Goal: Task Accomplishment & Management: Complete application form

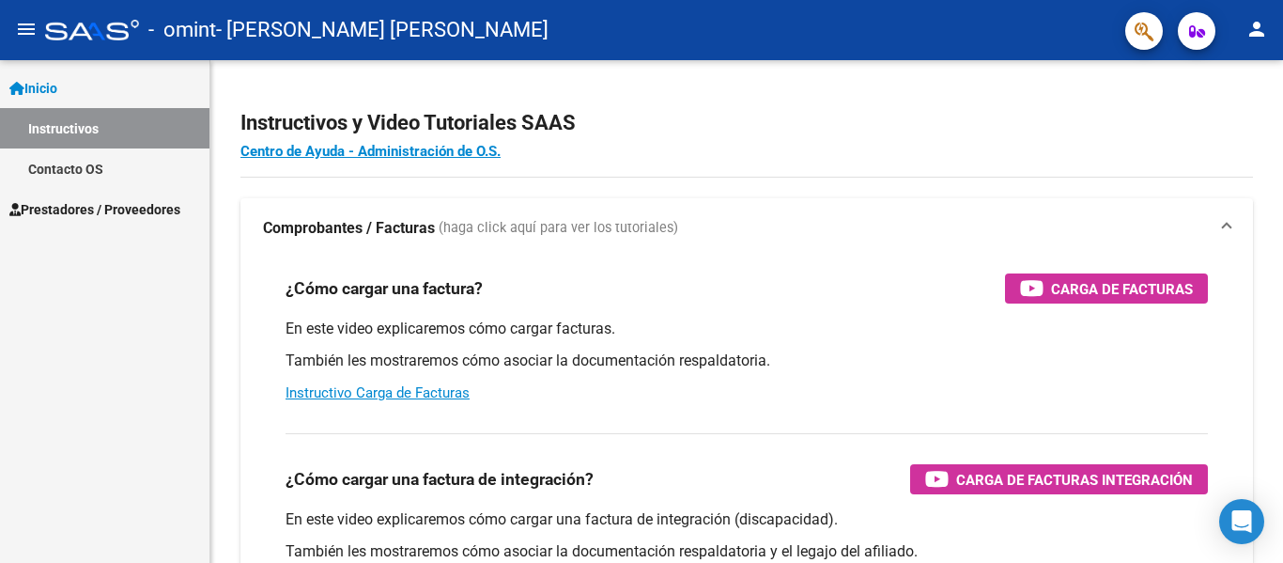
click at [115, 205] on span "Prestadores / Proveedores" at bounding box center [94, 209] width 171 height 21
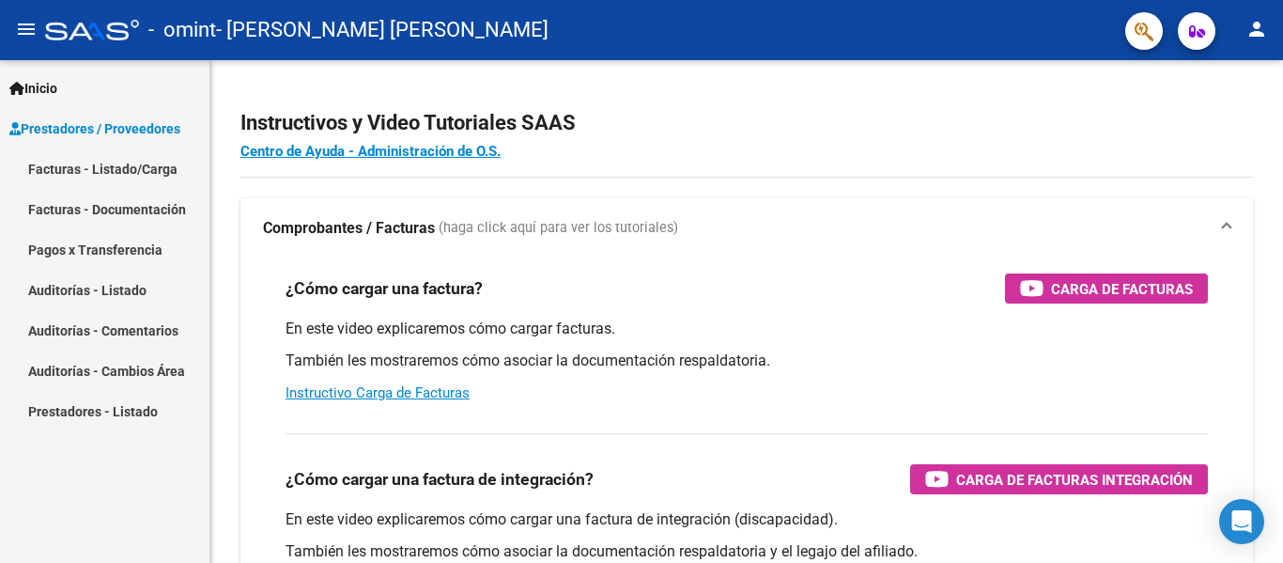
click at [109, 164] on link "Facturas - Listado/Carga" at bounding box center [104, 168] width 209 height 40
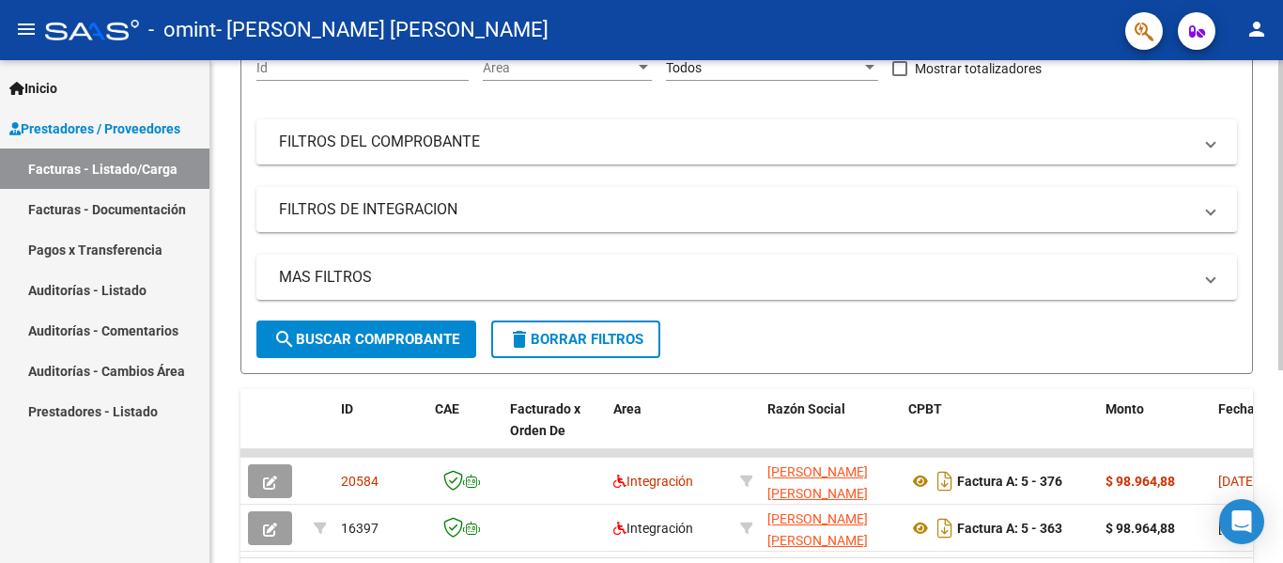
scroll to position [313, 0]
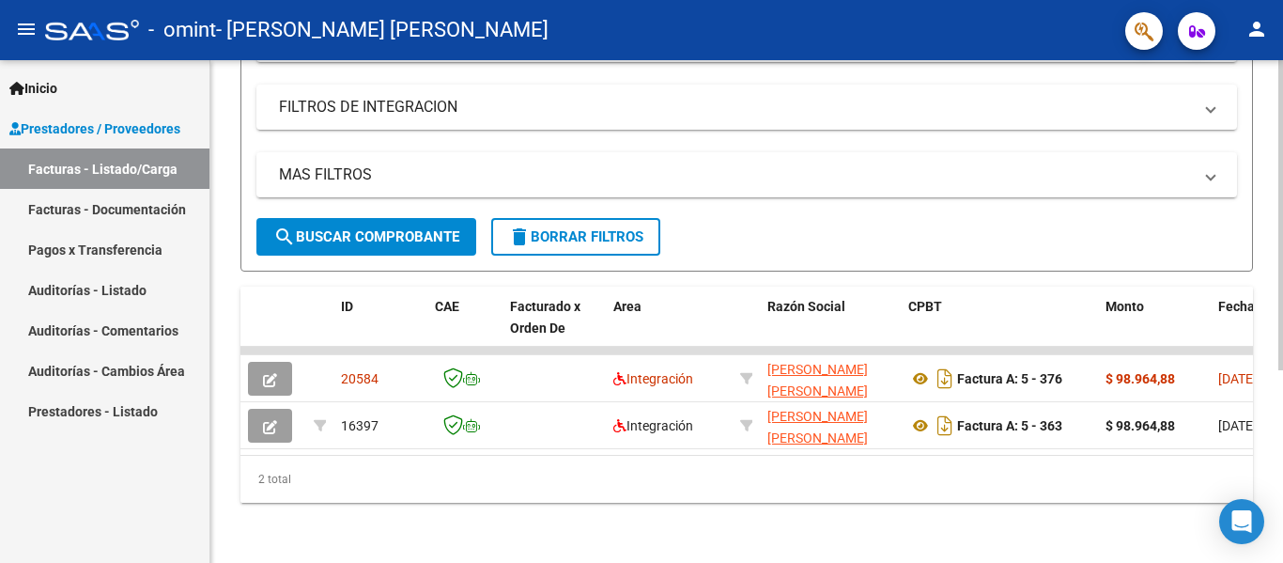
click at [1282, 464] on div at bounding box center [1280, 408] width 5 height 310
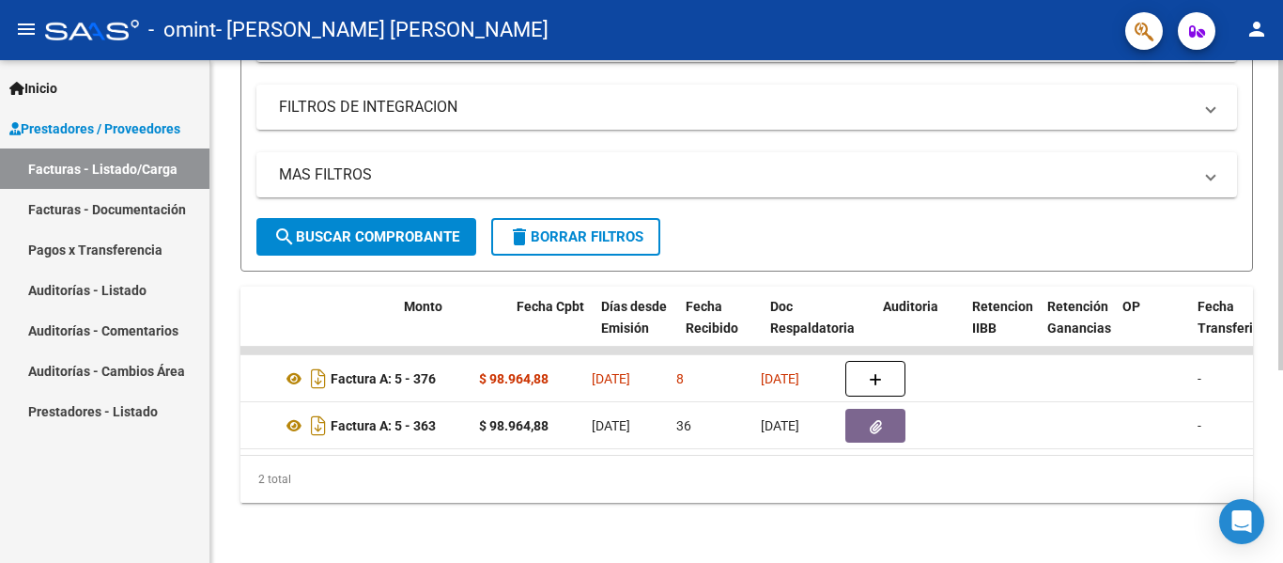
scroll to position [0, 714]
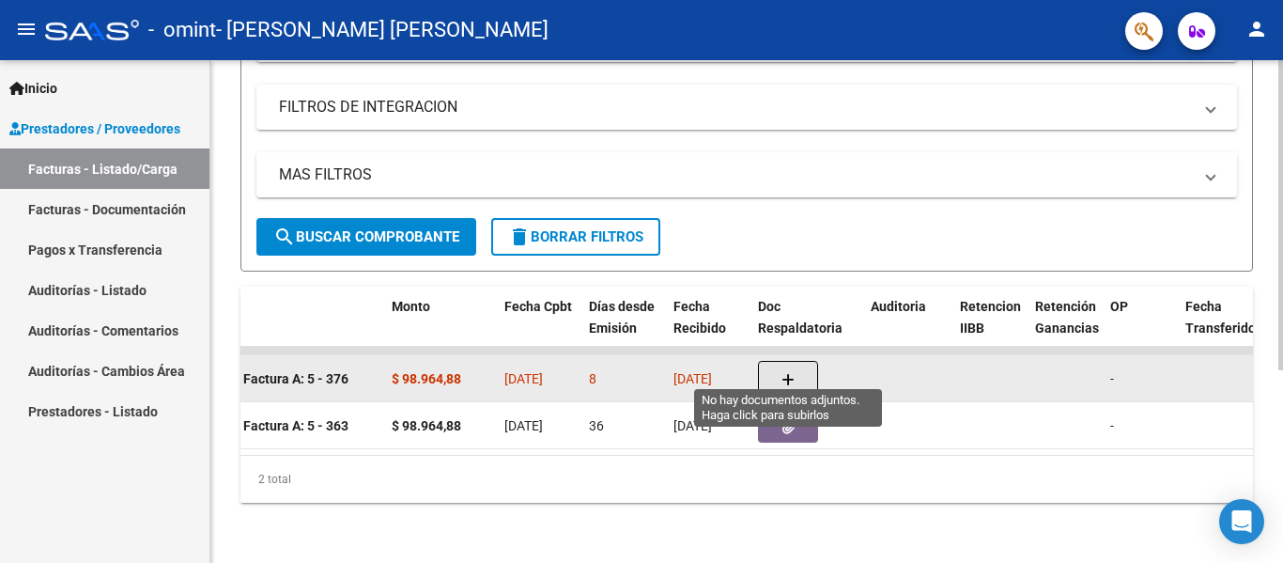
click at [796, 363] on button "button" at bounding box center [788, 379] width 60 height 36
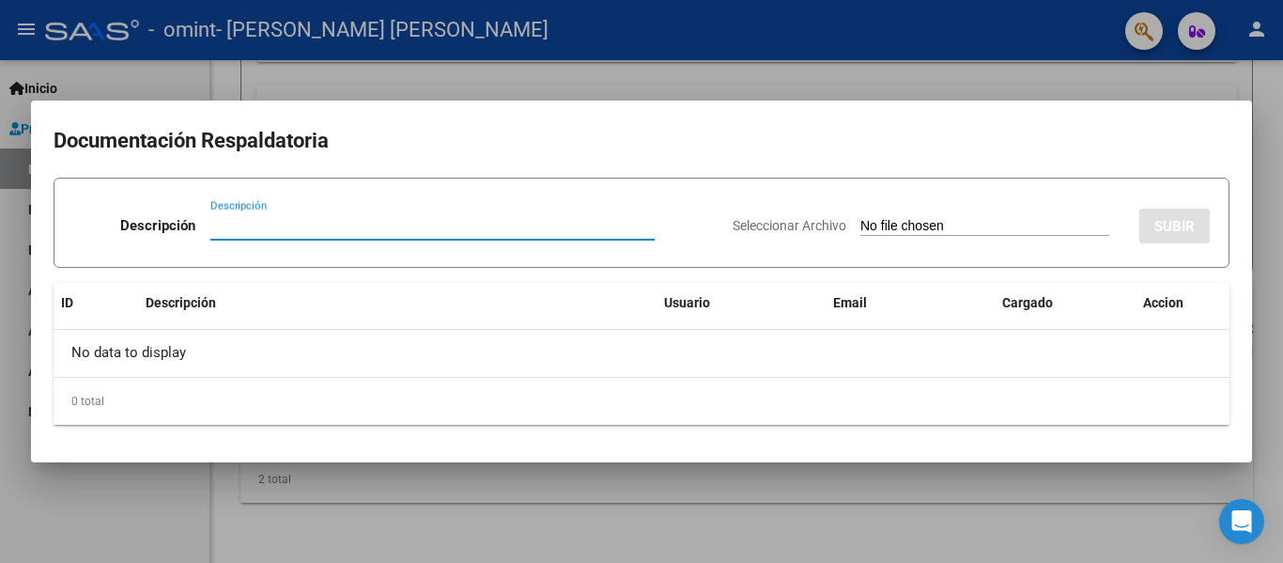
click at [819, 86] on div at bounding box center [641, 281] width 1283 height 563
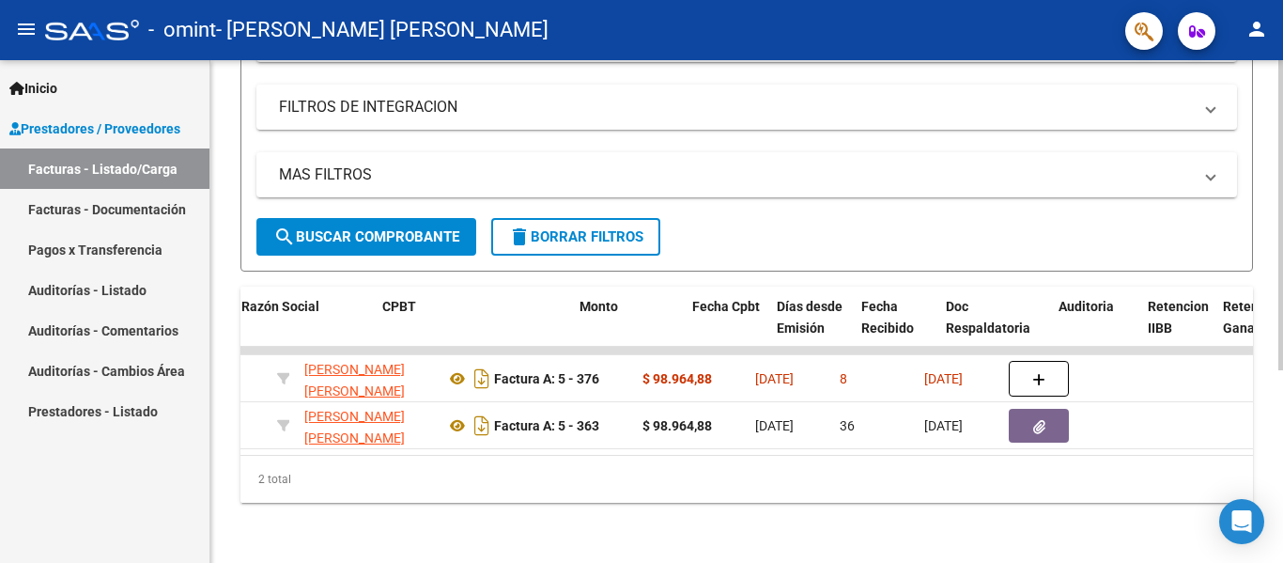
scroll to position [0, 538]
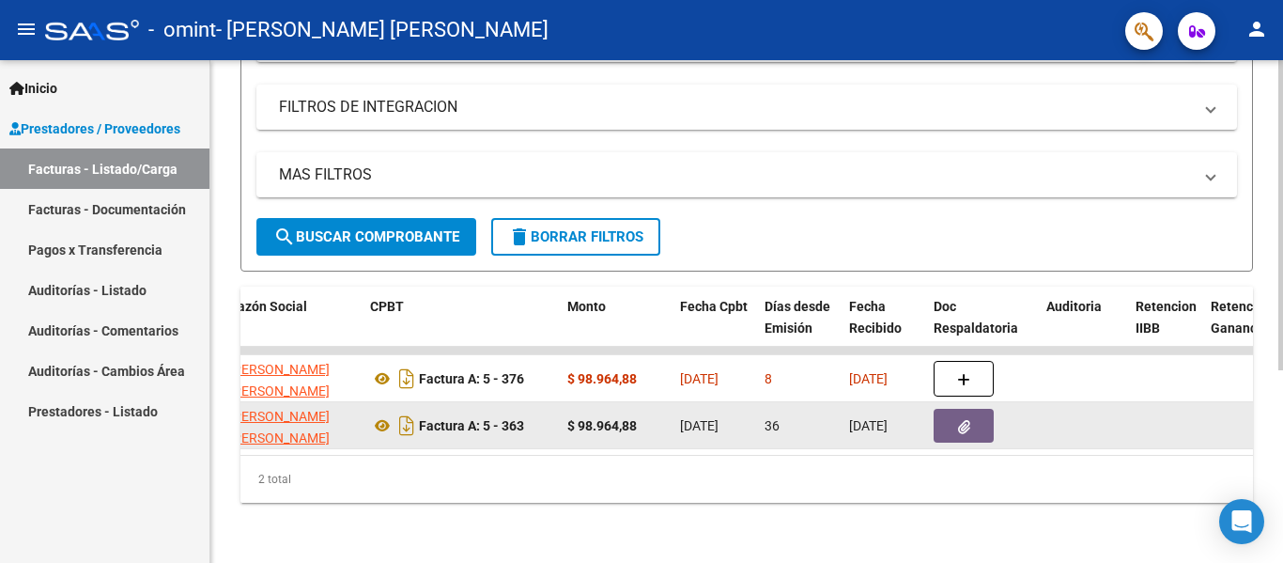
click at [963, 420] on icon "button" at bounding box center [964, 427] width 12 height 14
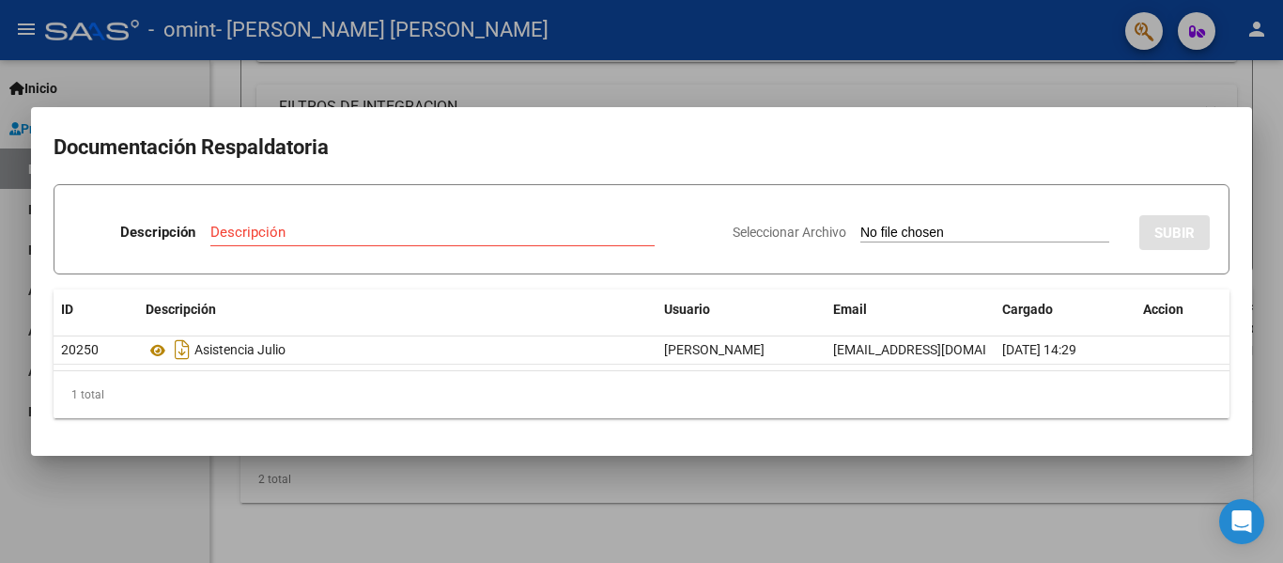
click at [946, 89] on div at bounding box center [641, 281] width 1283 height 563
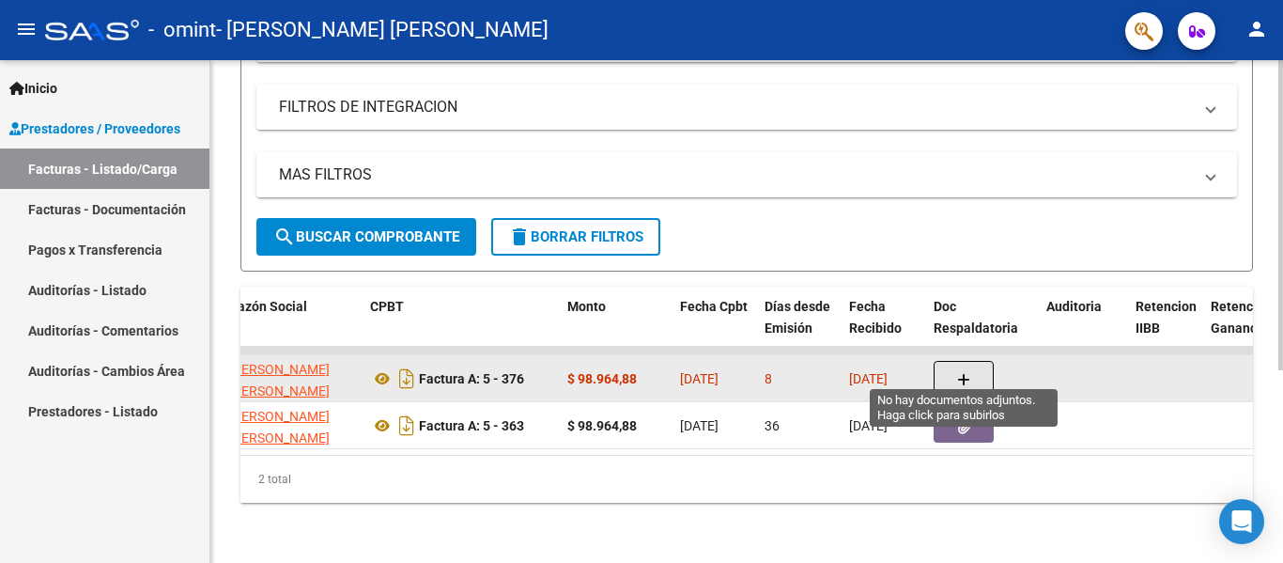
click at [965, 373] on icon "button" at bounding box center [963, 380] width 13 height 14
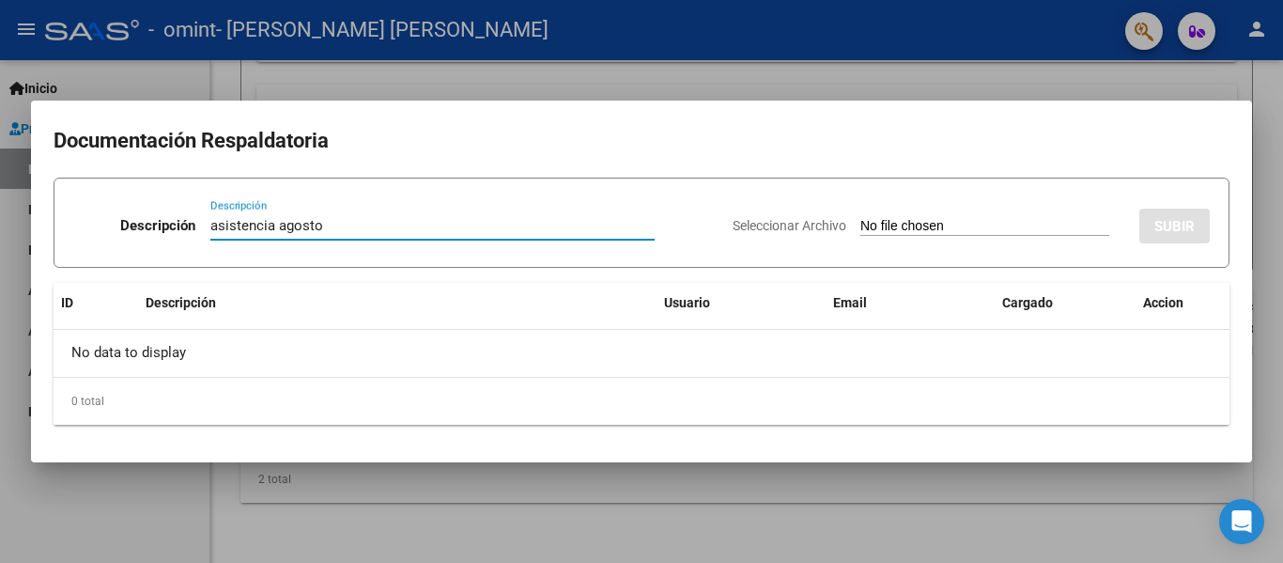
type input "asistencia agosto"
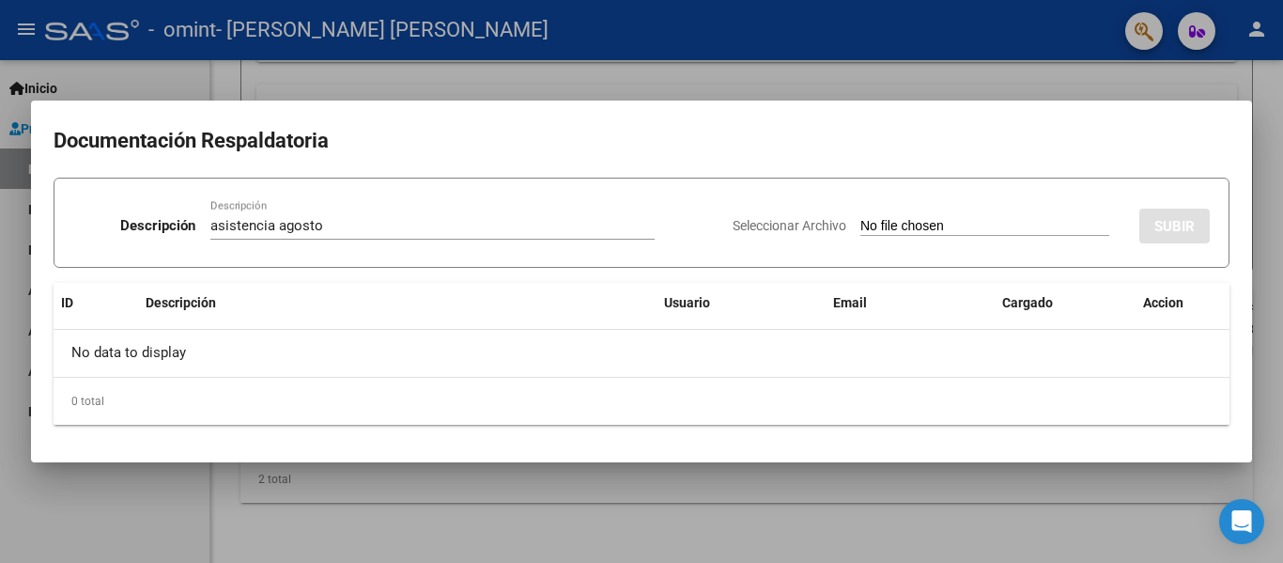
click at [806, 225] on span "Seleccionar Archivo" at bounding box center [790, 225] width 114 height 15
click at [860, 225] on input "Seleccionar Archivo" at bounding box center [984, 227] width 249 height 18
type input "C:\fakepath\AGO 25 KINE MARQUEZ ASIS.pdf"
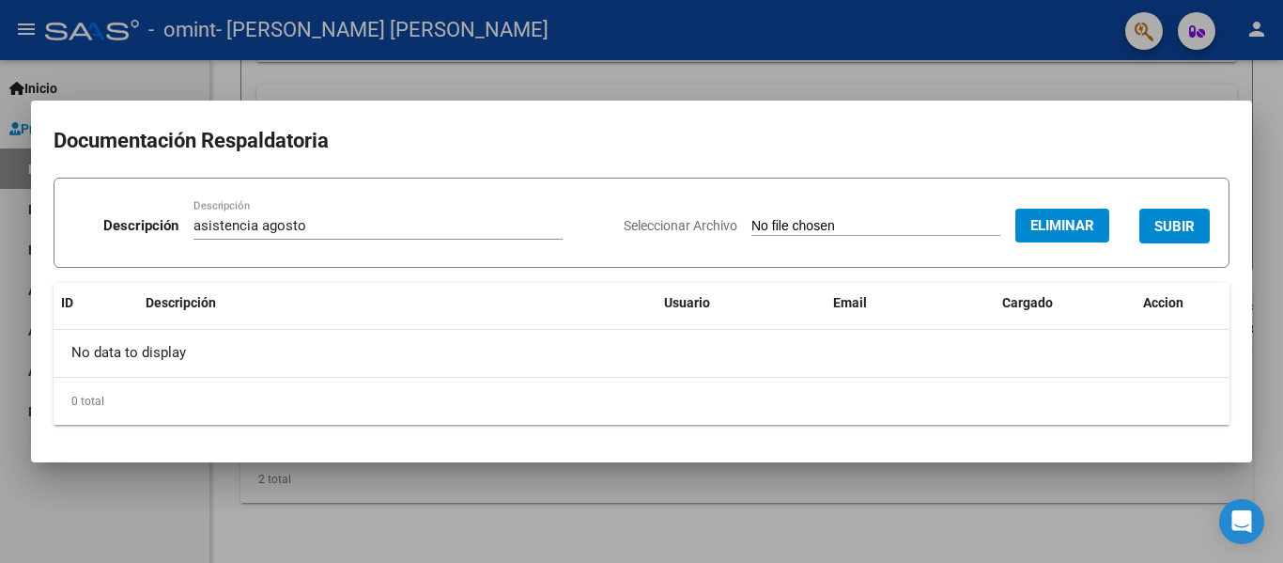
click at [1180, 226] on span "SUBIR" at bounding box center [1174, 226] width 40 height 17
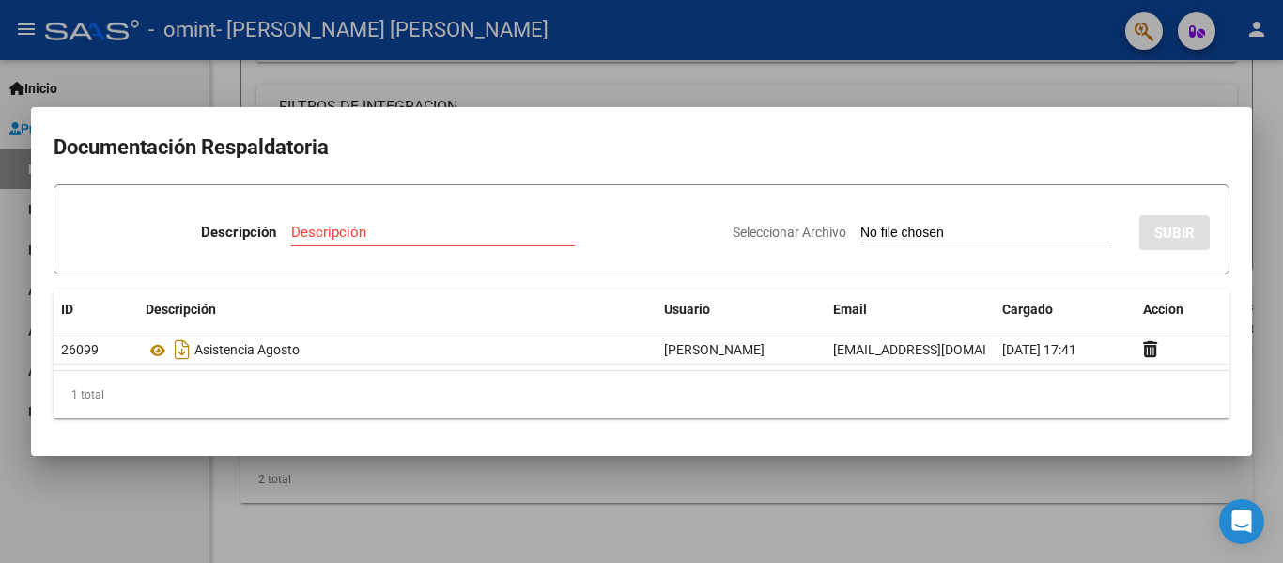
click at [915, 477] on div at bounding box center [641, 281] width 1283 height 563
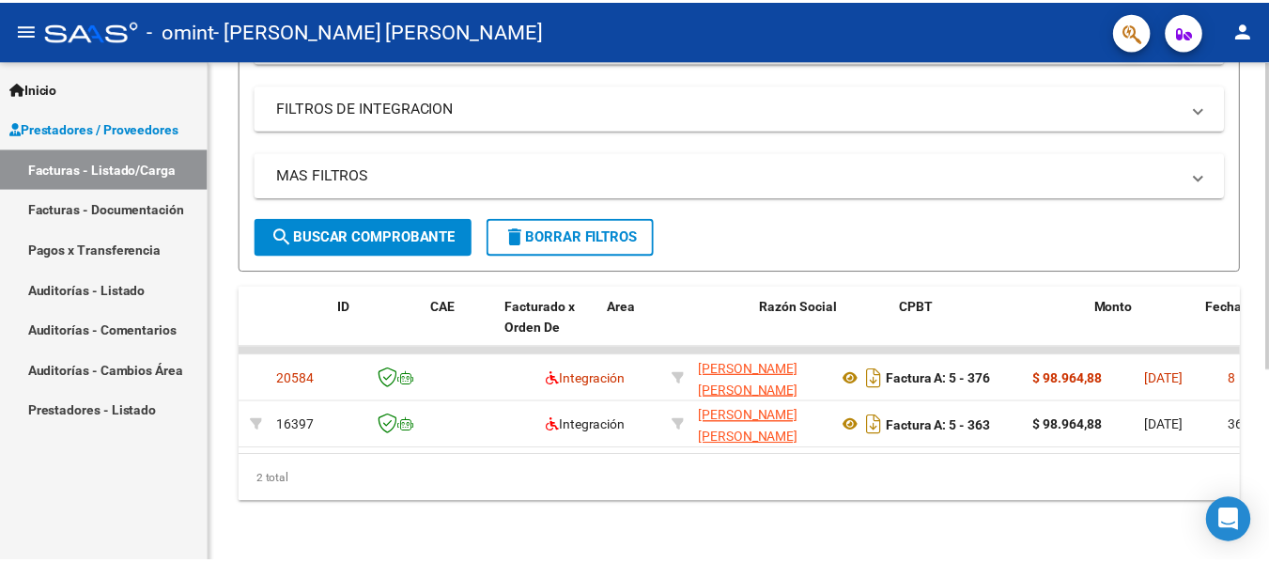
scroll to position [0, 0]
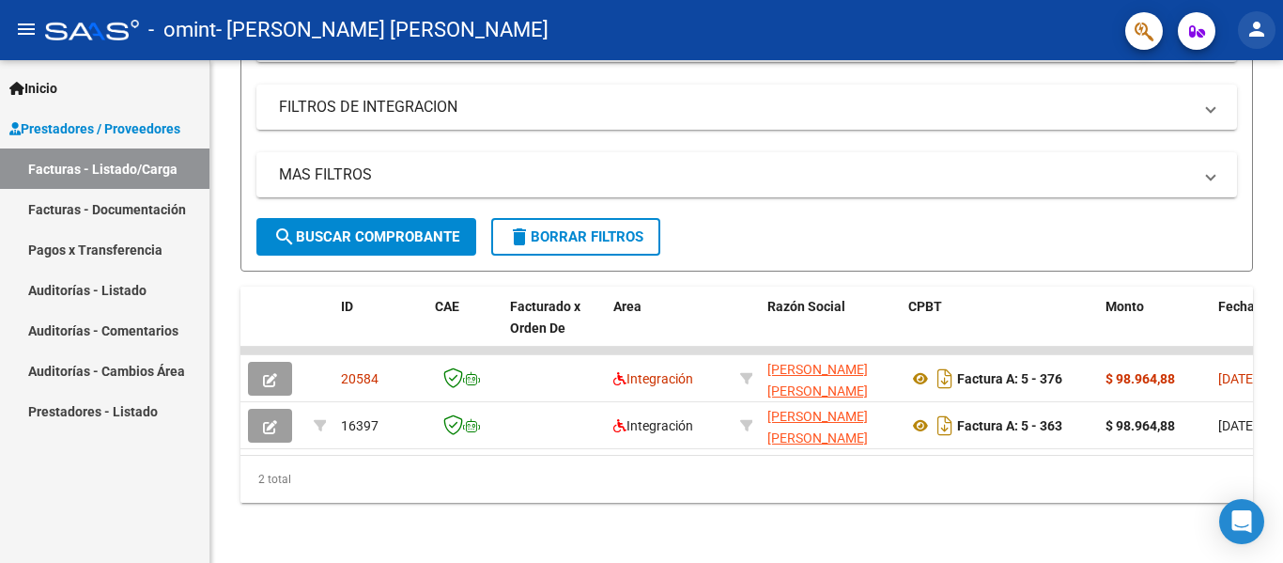
click at [1255, 37] on mat-icon "person" at bounding box center [1256, 29] width 23 height 23
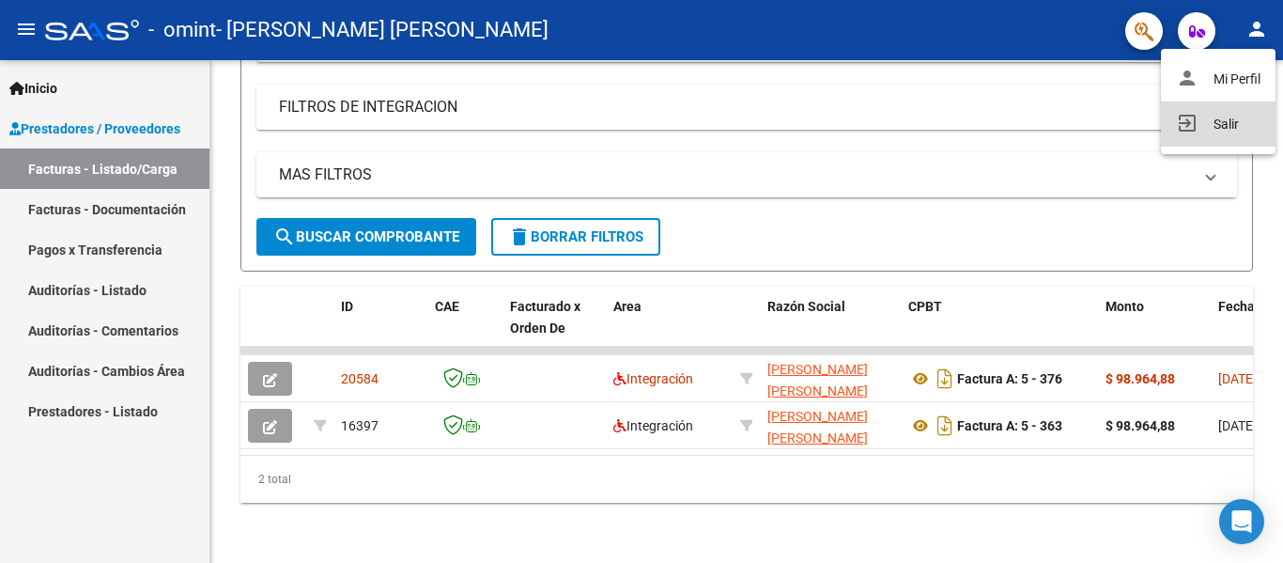
click at [1230, 113] on button "exit_to_app Salir" at bounding box center [1218, 123] width 115 height 45
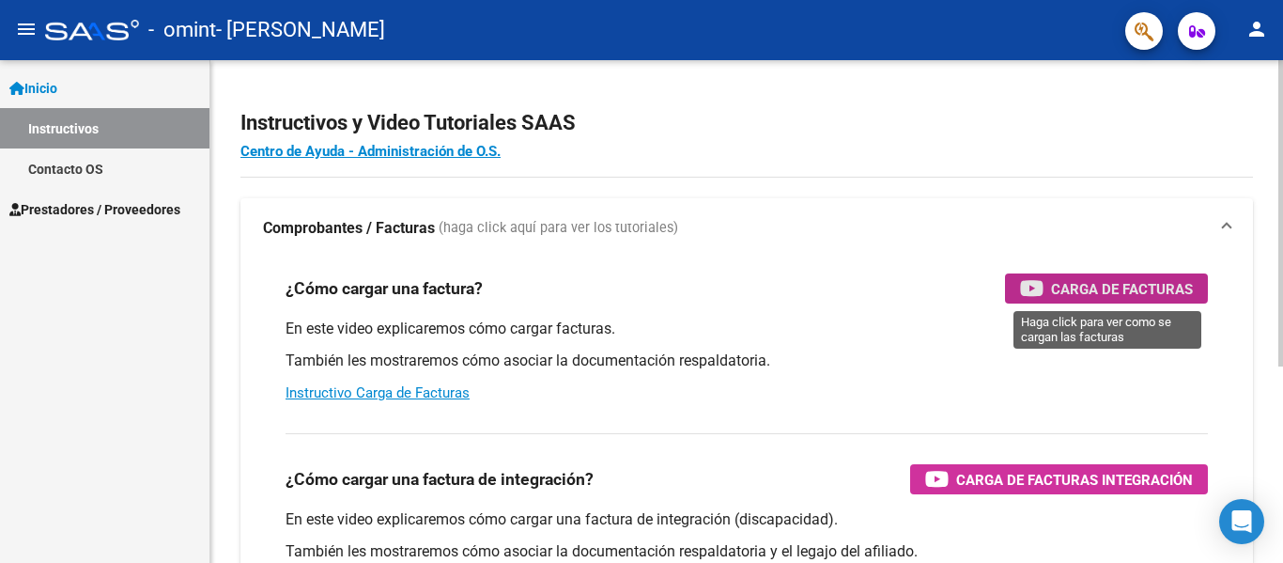
click at [1095, 281] on span "Carga de Facturas" at bounding box center [1122, 288] width 142 height 23
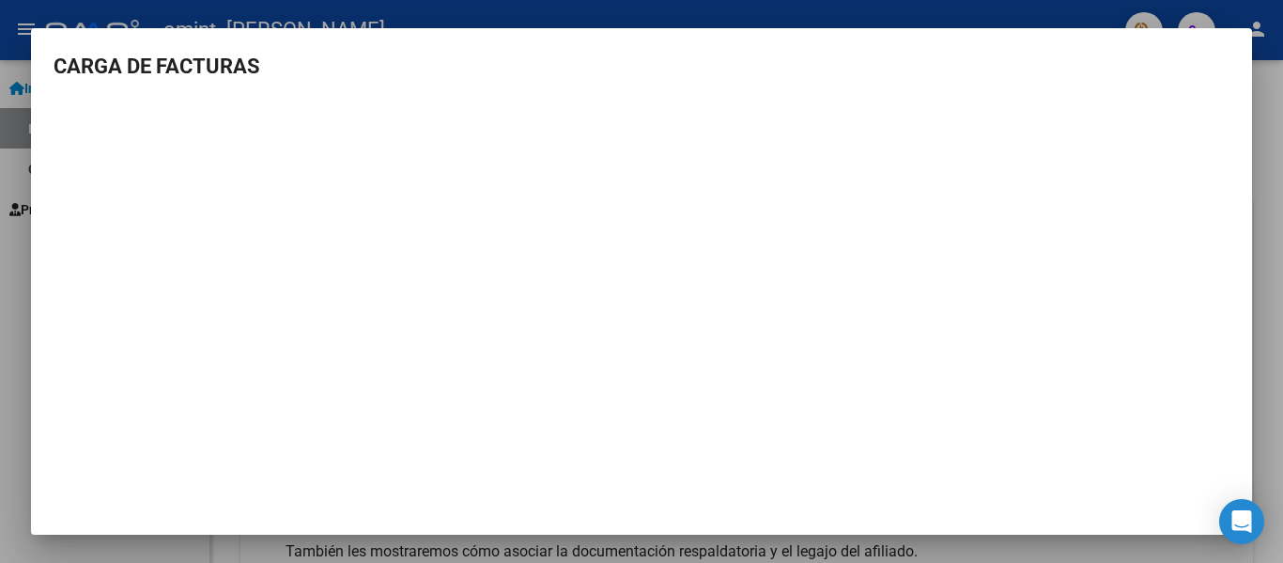
click at [1260, 204] on div at bounding box center [641, 281] width 1283 height 563
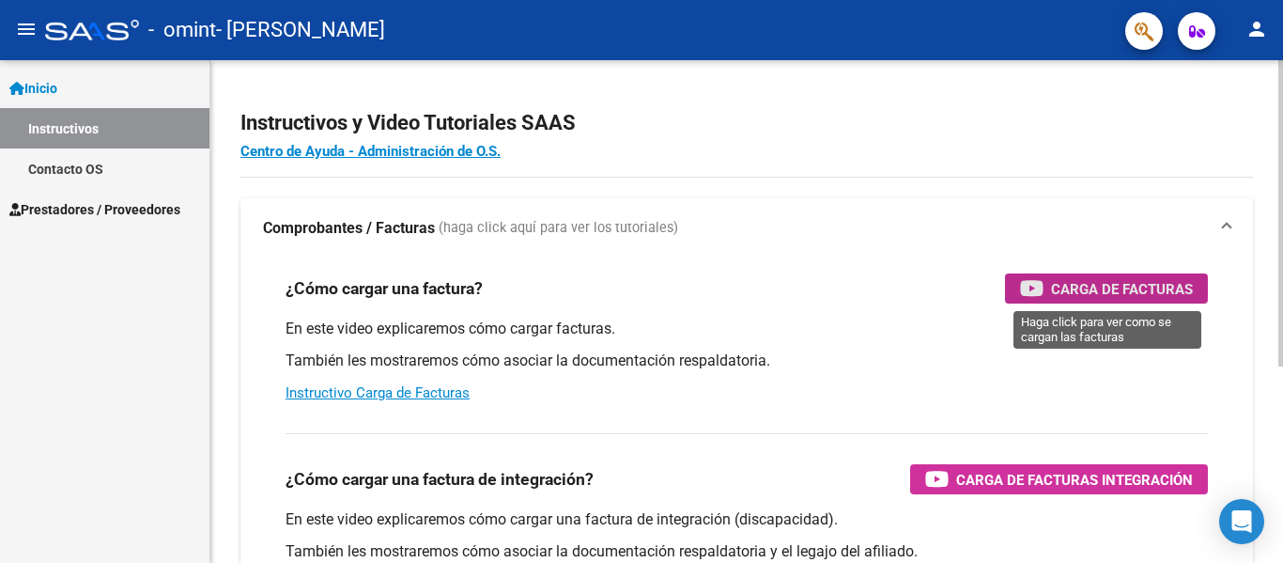
click at [1100, 286] on span "Carga de Facturas" at bounding box center [1122, 288] width 142 height 23
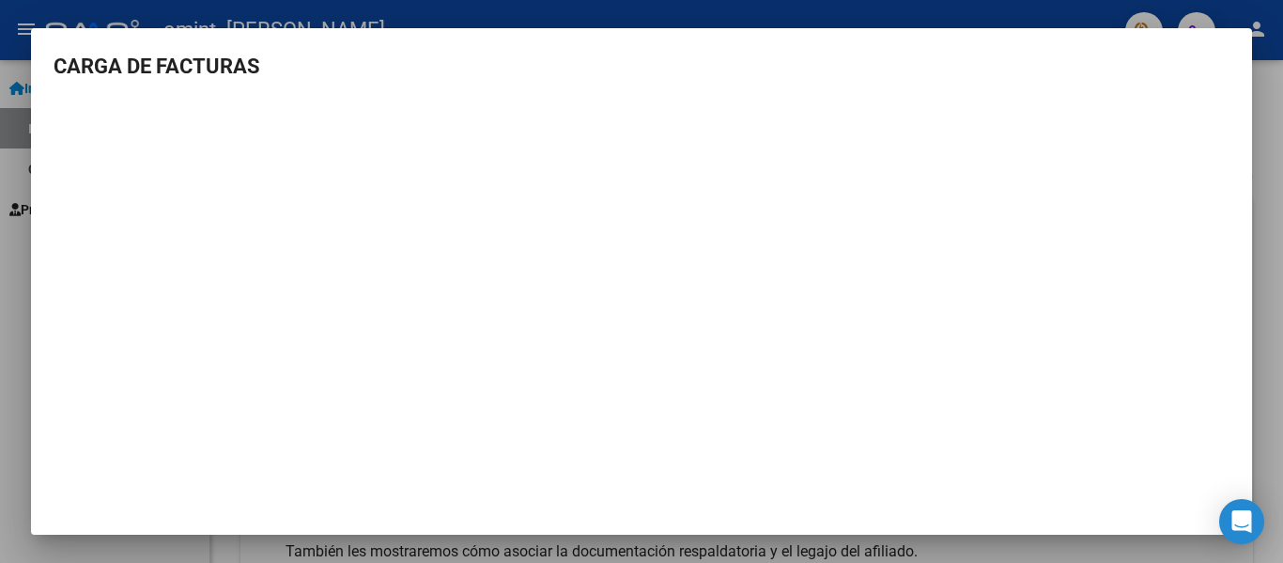
click at [1268, 176] on div at bounding box center [641, 281] width 1283 height 563
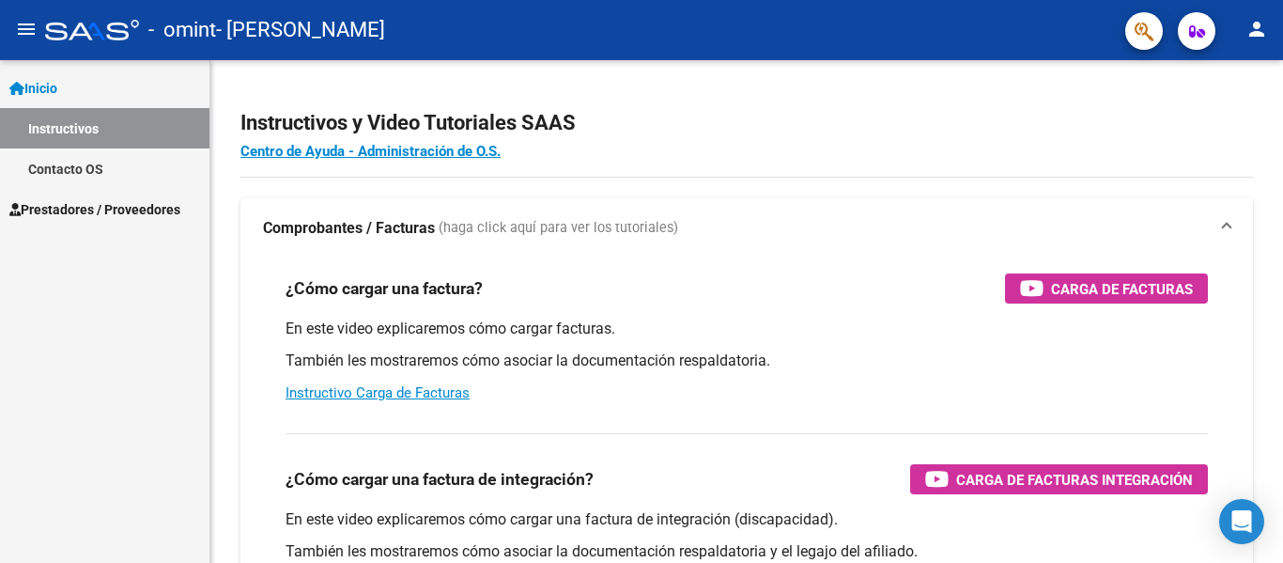
click at [147, 209] on span "Prestadores / Proveedores" at bounding box center [94, 209] width 171 height 21
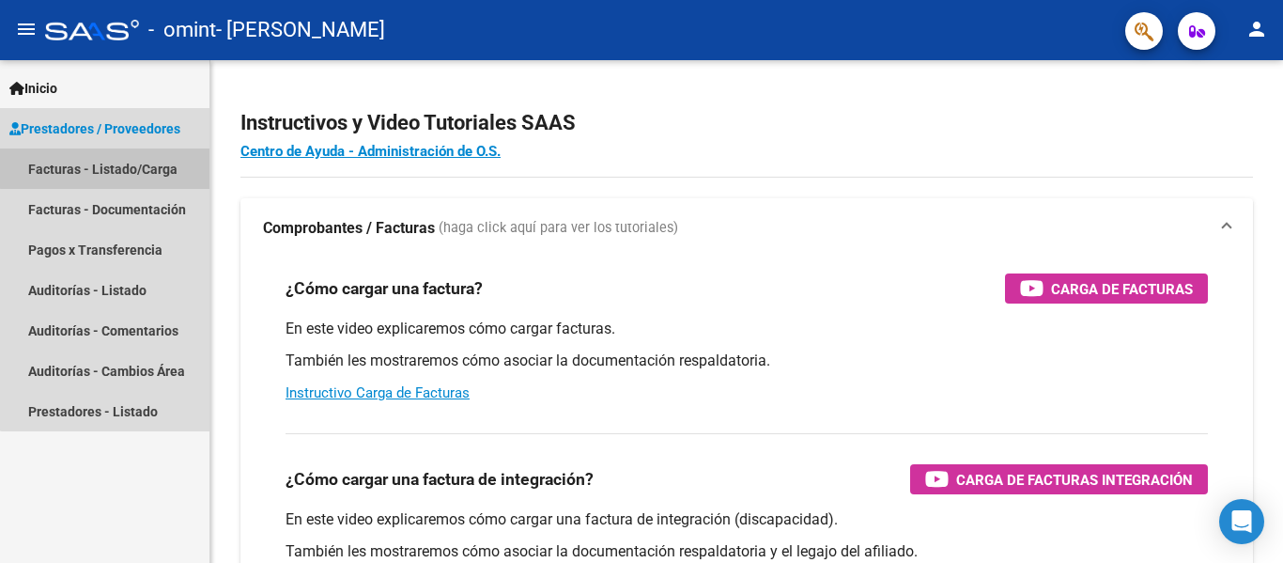
click at [111, 163] on link "Facturas - Listado/Carga" at bounding box center [104, 168] width 209 height 40
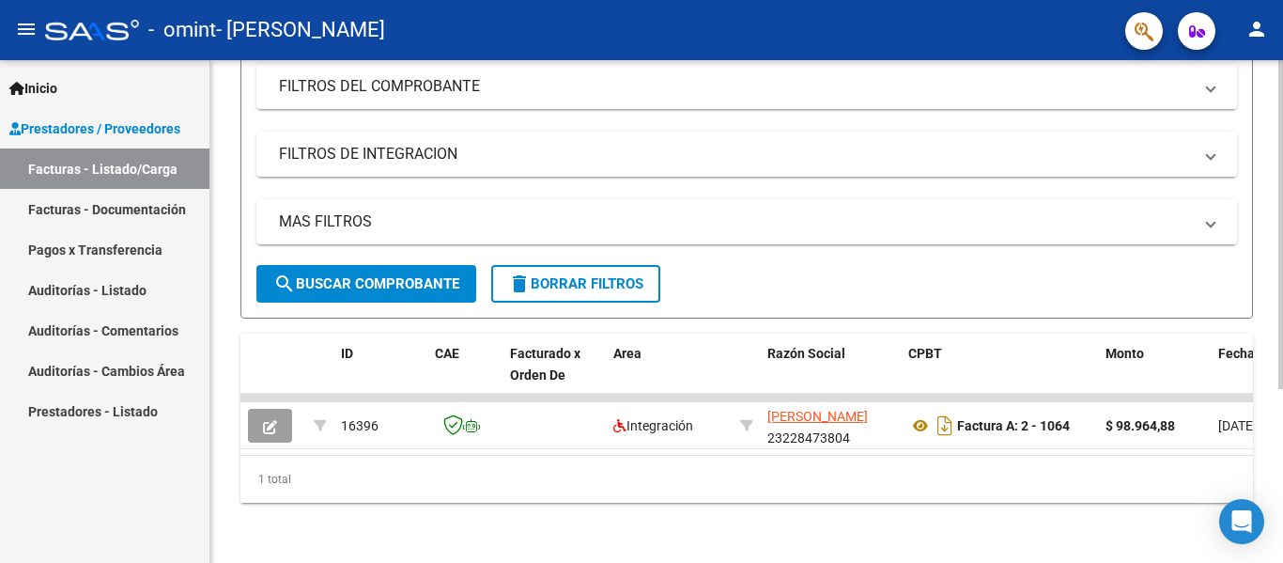
scroll to position [266, 0]
click at [1268, 403] on div "Video tutorial PRESTADORES -> Listado de CPBTs Emitidos por Prestadores / Prove…" at bounding box center [748, 185] width 1077 height 753
click at [1268, 346] on div at bounding box center [1280, 398] width 5 height 329
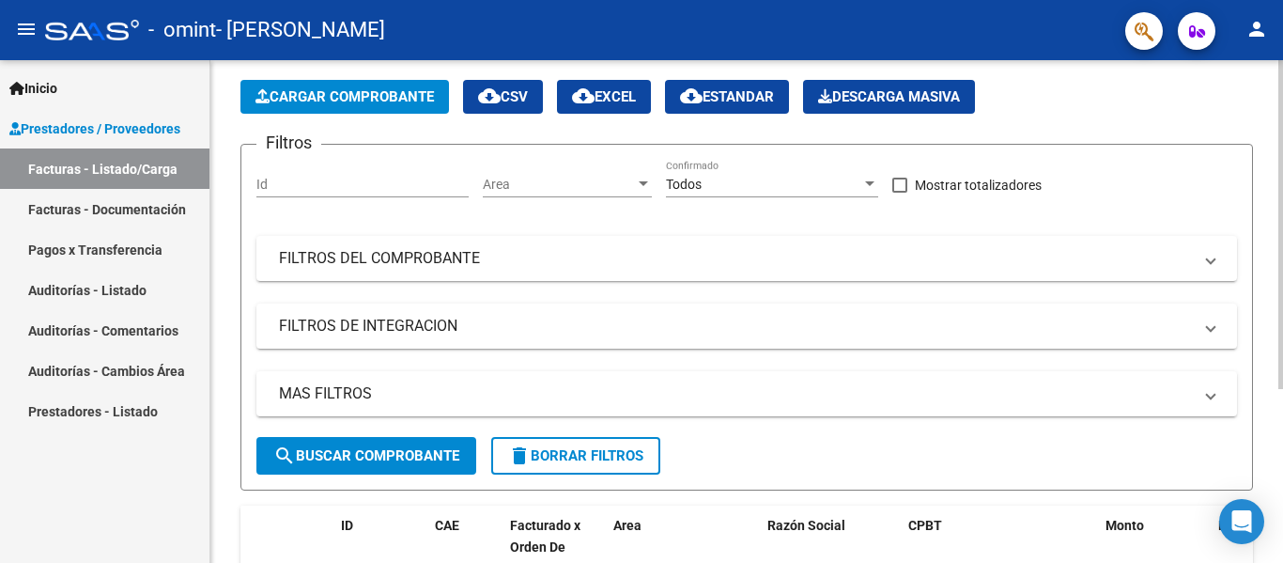
scroll to position [0, 0]
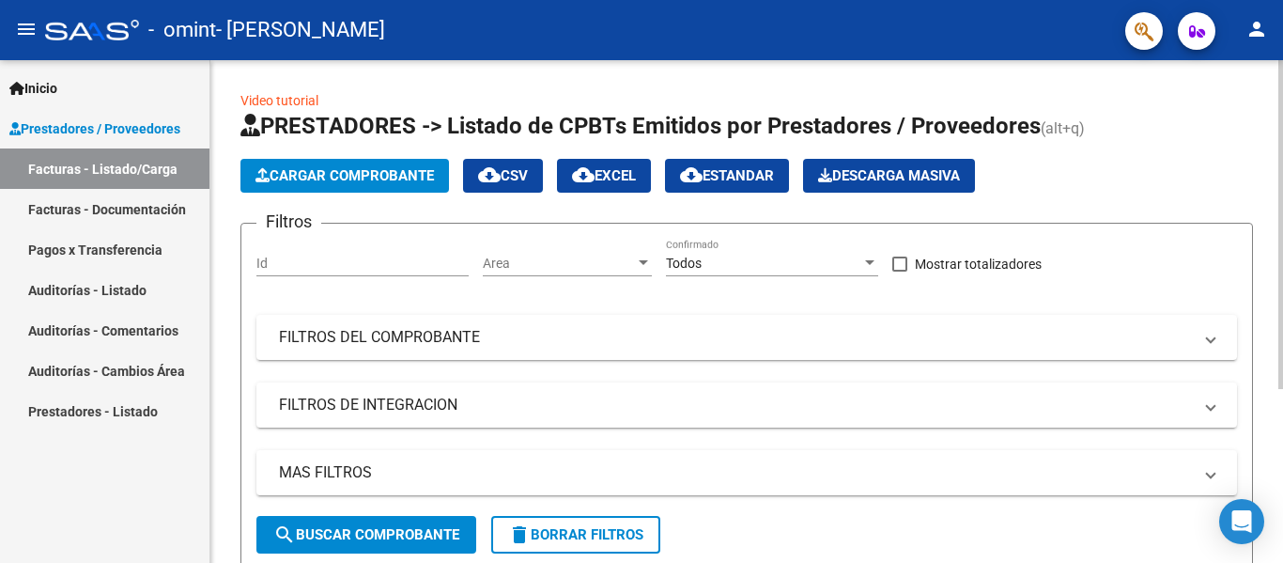
click at [1268, 74] on div "Video tutorial PRESTADORES -> Listado de CPBTs Emitidos por Prestadores / Prove…" at bounding box center [748, 436] width 1077 height 753
click at [402, 169] on span "Cargar Comprobante" at bounding box center [344, 175] width 178 height 17
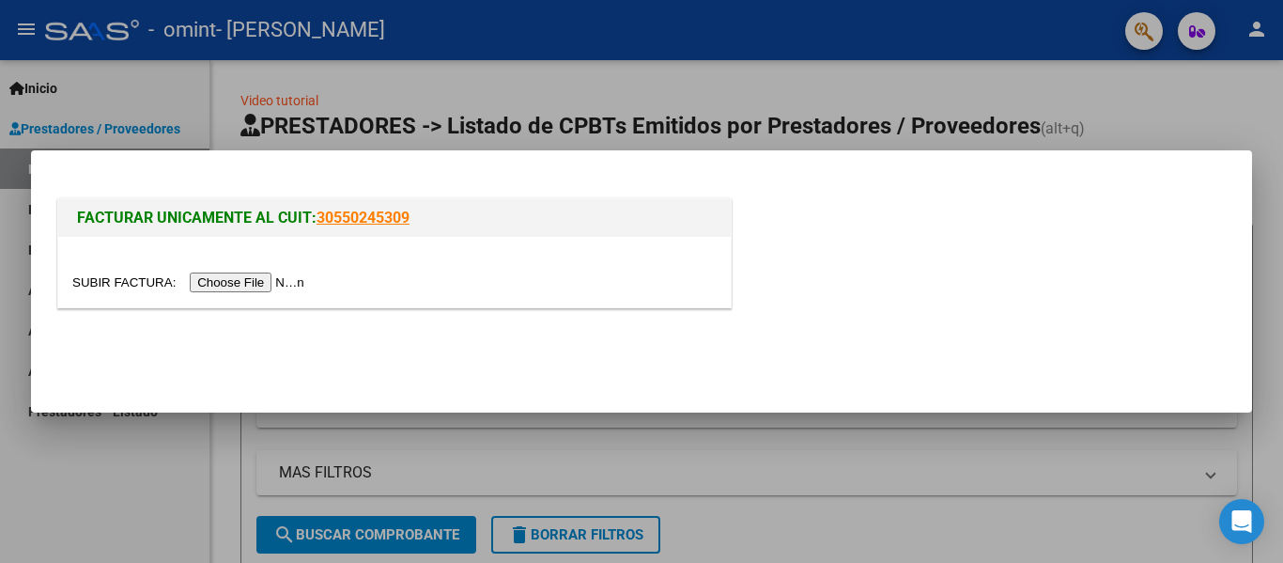
click at [258, 284] on input "file" at bounding box center [191, 282] width 238 height 20
click at [47, 426] on div at bounding box center [641, 281] width 1283 height 563
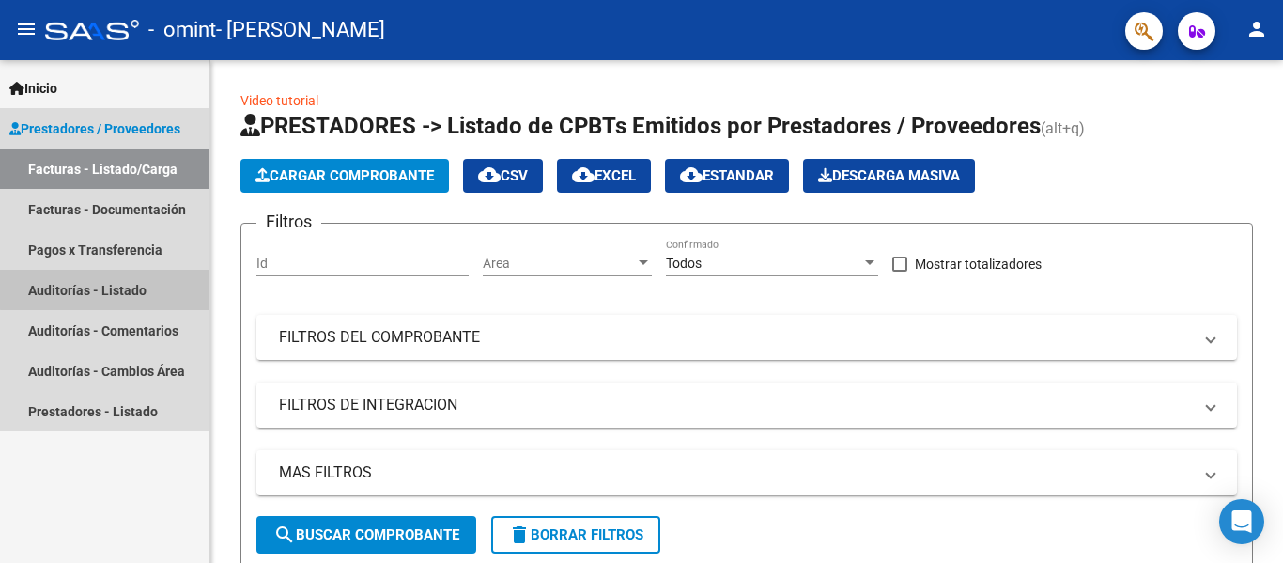
click at [119, 284] on link "Auditorías - Listado" at bounding box center [104, 290] width 209 height 40
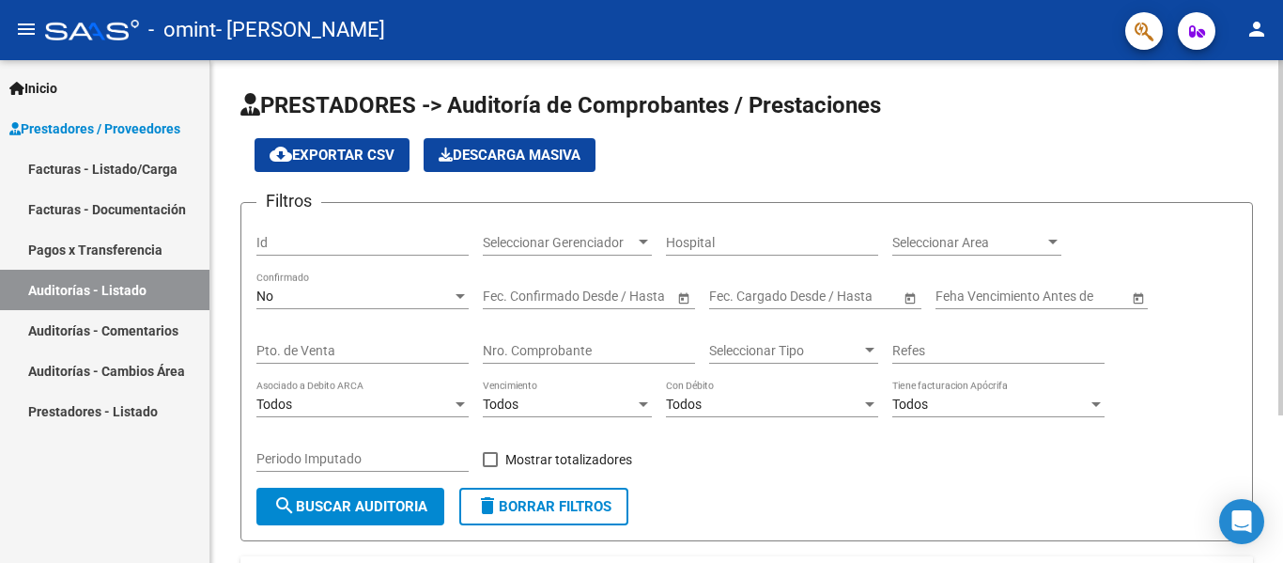
click at [1268, 188] on div at bounding box center [1280, 237] width 5 height 355
click at [138, 202] on link "Facturas - Documentación" at bounding box center [104, 209] width 209 height 40
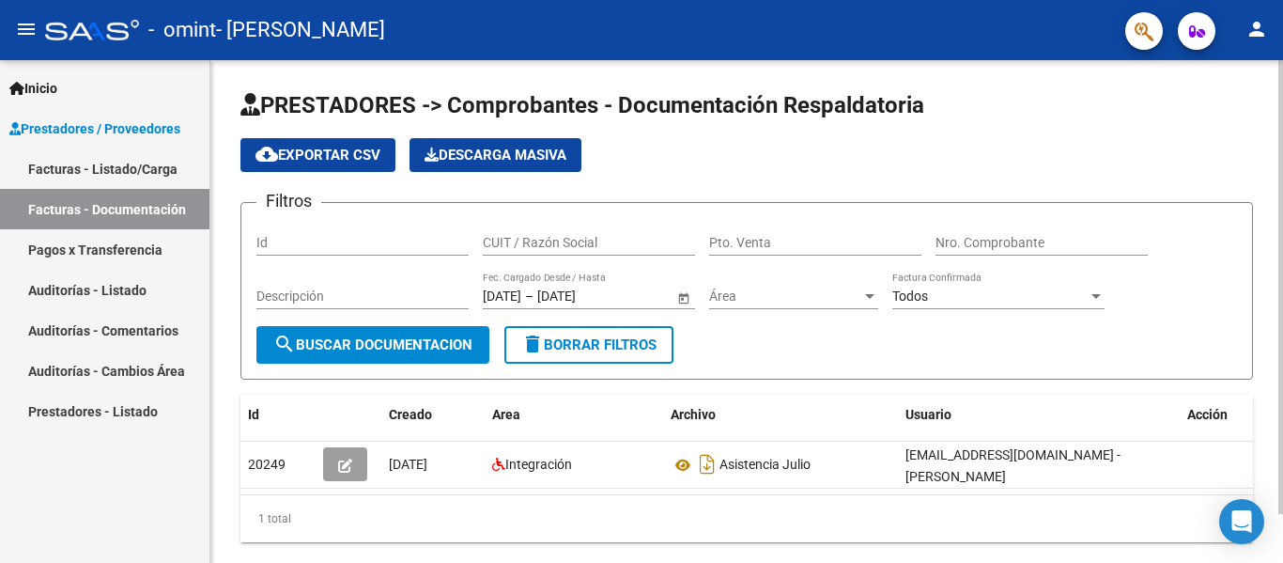
scroll to position [54, 0]
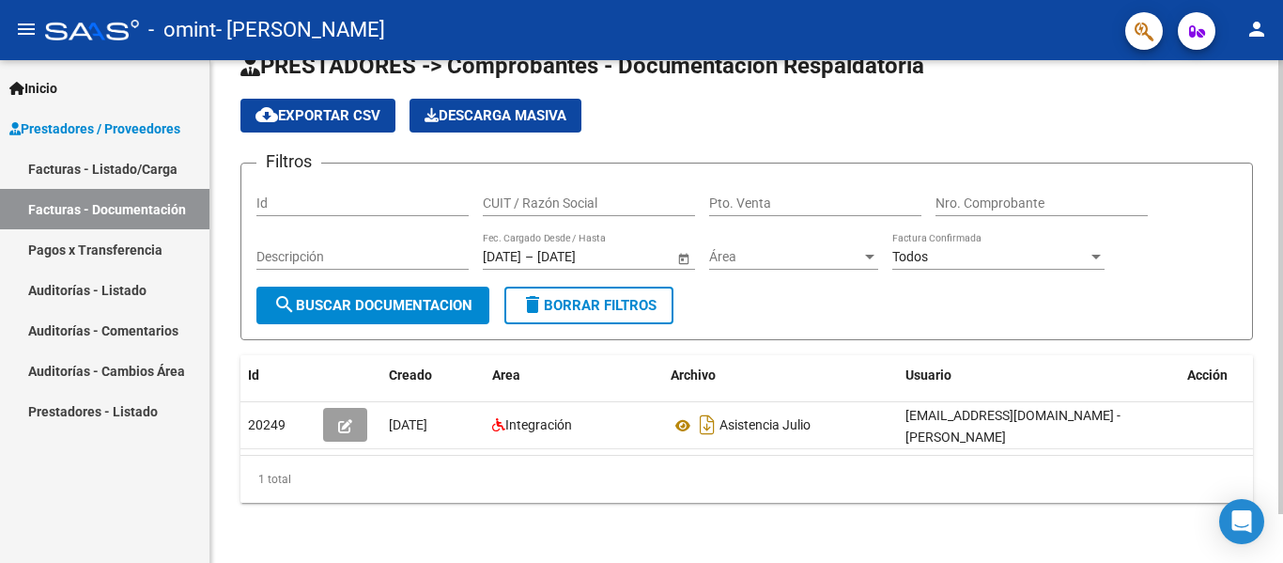
click at [1268, 367] on div at bounding box center [1280, 336] width 5 height 454
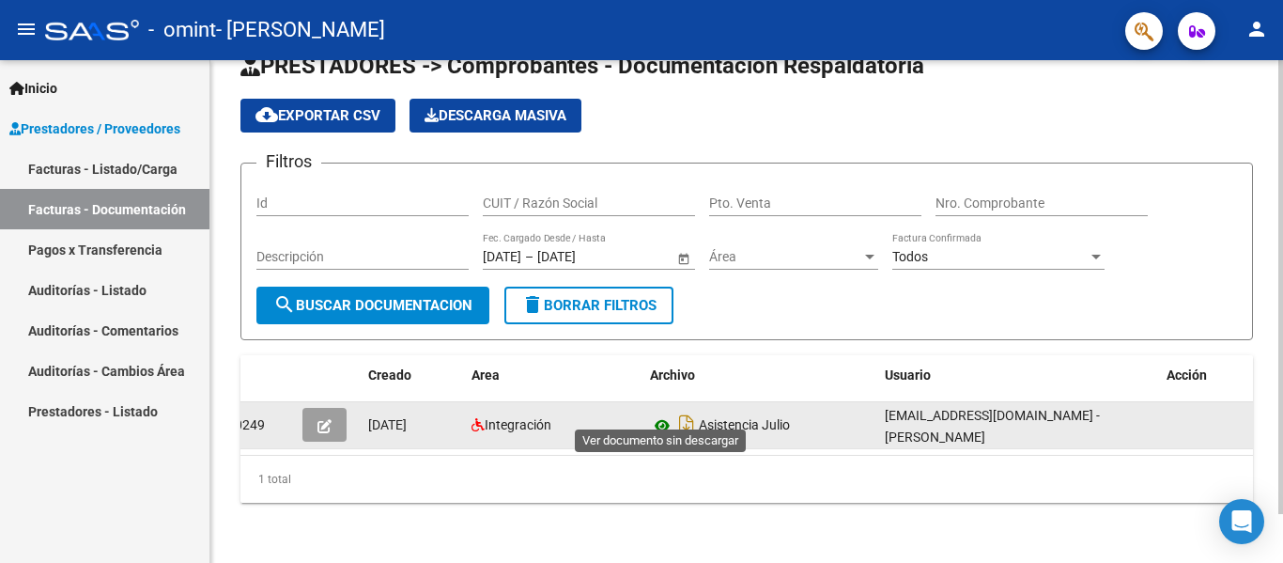
click at [662, 414] on icon at bounding box center [662, 425] width 24 height 23
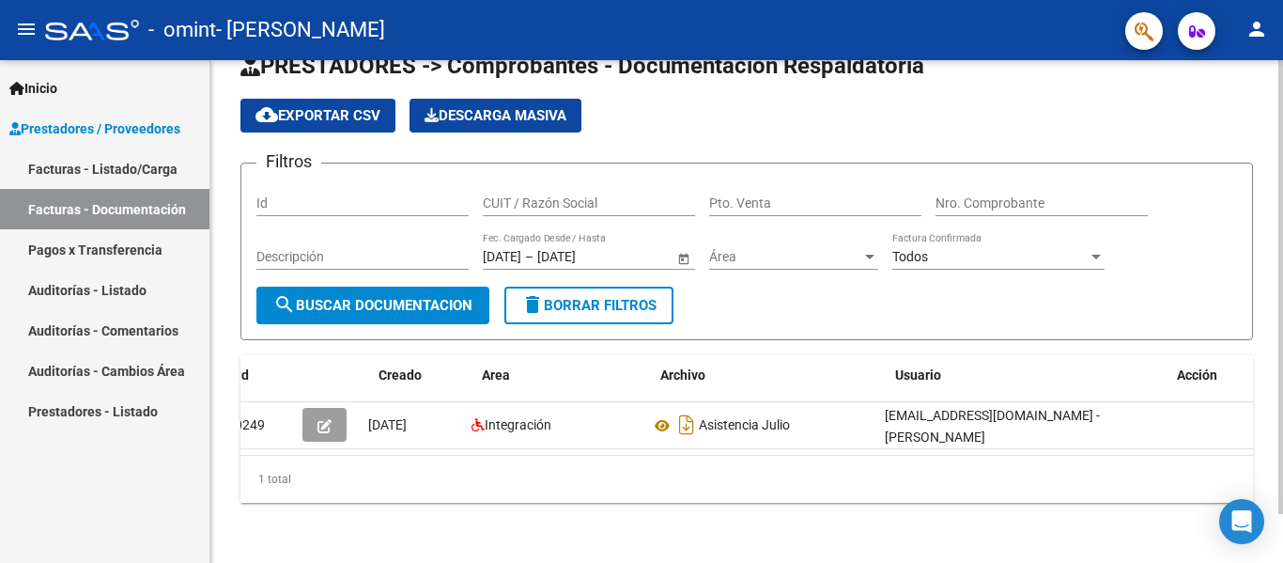
scroll to position [0, 0]
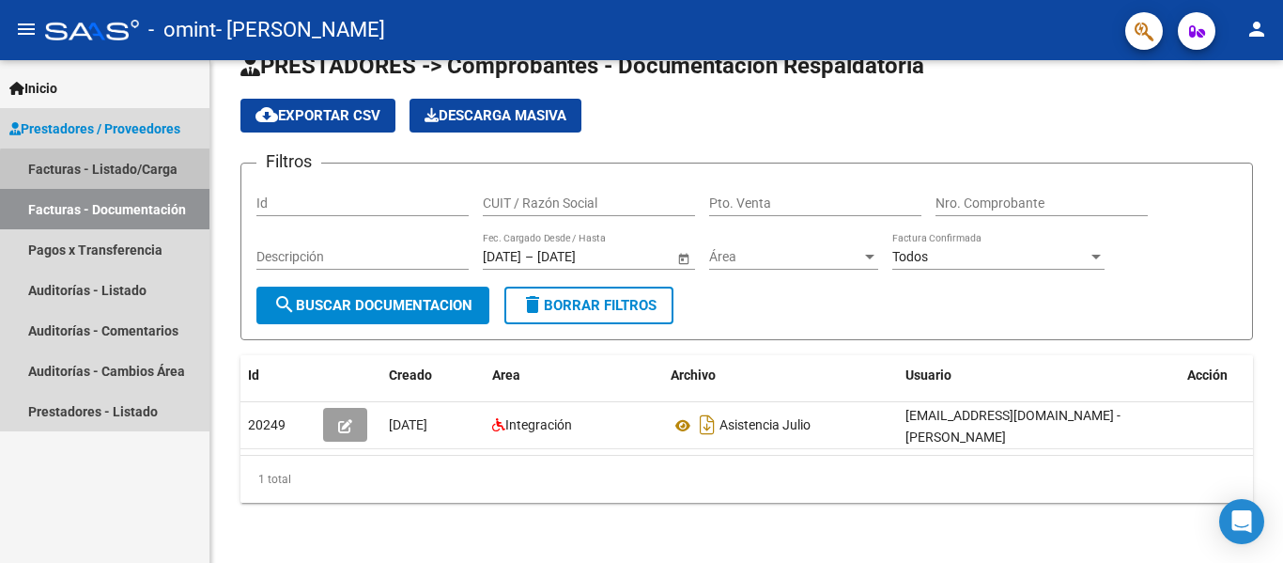
click at [124, 172] on link "Facturas - Listado/Carga" at bounding box center [104, 168] width 209 height 40
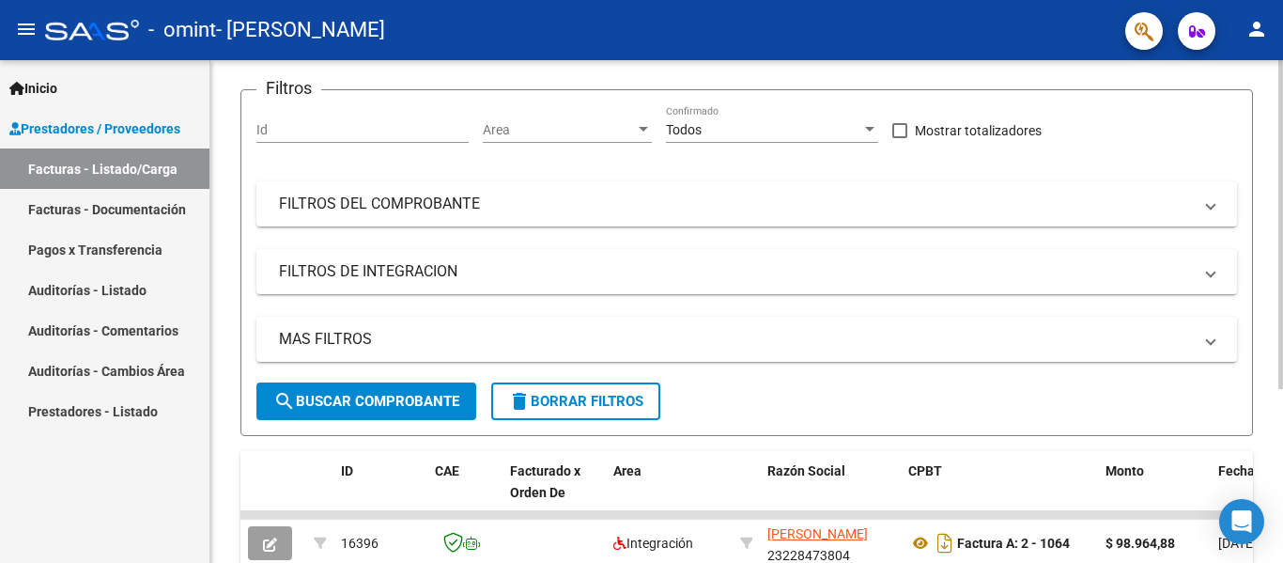
scroll to position [139, 0]
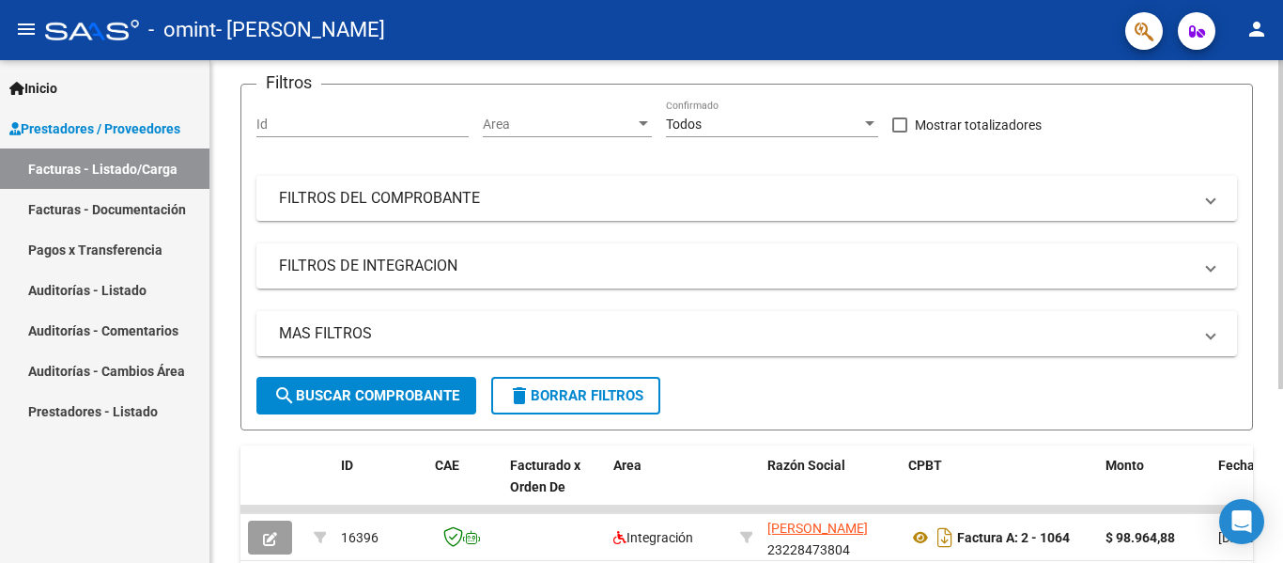
click at [1268, 346] on div at bounding box center [1280, 321] width 5 height 329
click at [663, 209] on mat-panel-title "FILTROS DEL COMPROBANTE" at bounding box center [735, 198] width 913 height 21
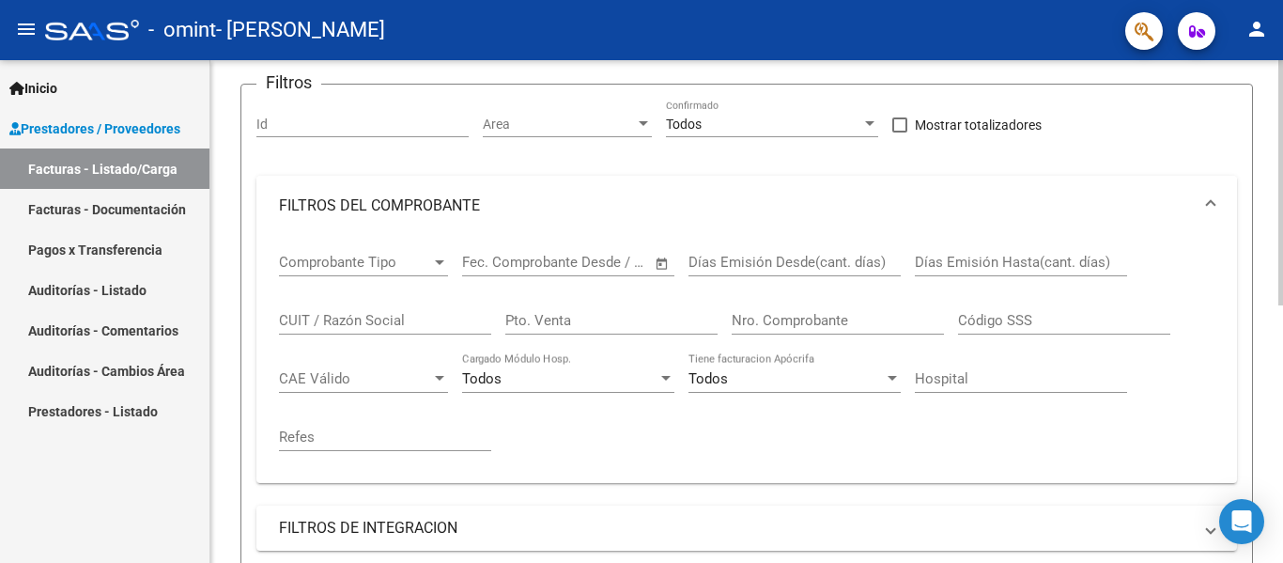
click at [663, 209] on mat-panel-title "FILTROS DEL COMPROBANTE" at bounding box center [735, 205] width 913 height 21
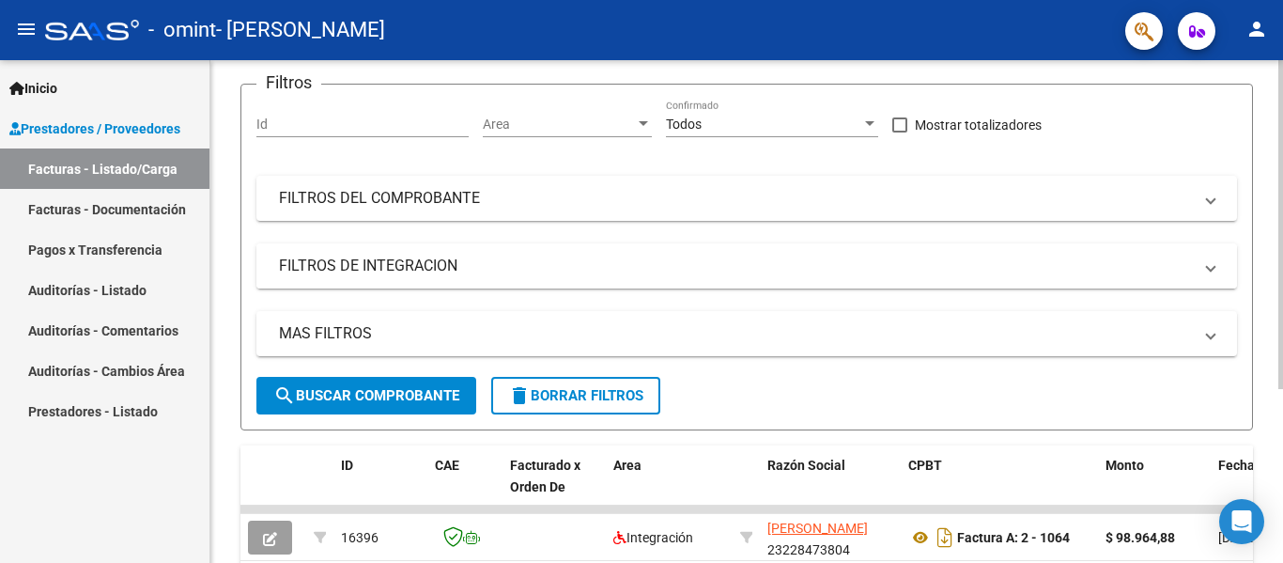
click at [662, 264] on mat-panel-title "FILTROS DE INTEGRACION" at bounding box center [735, 265] width 913 height 21
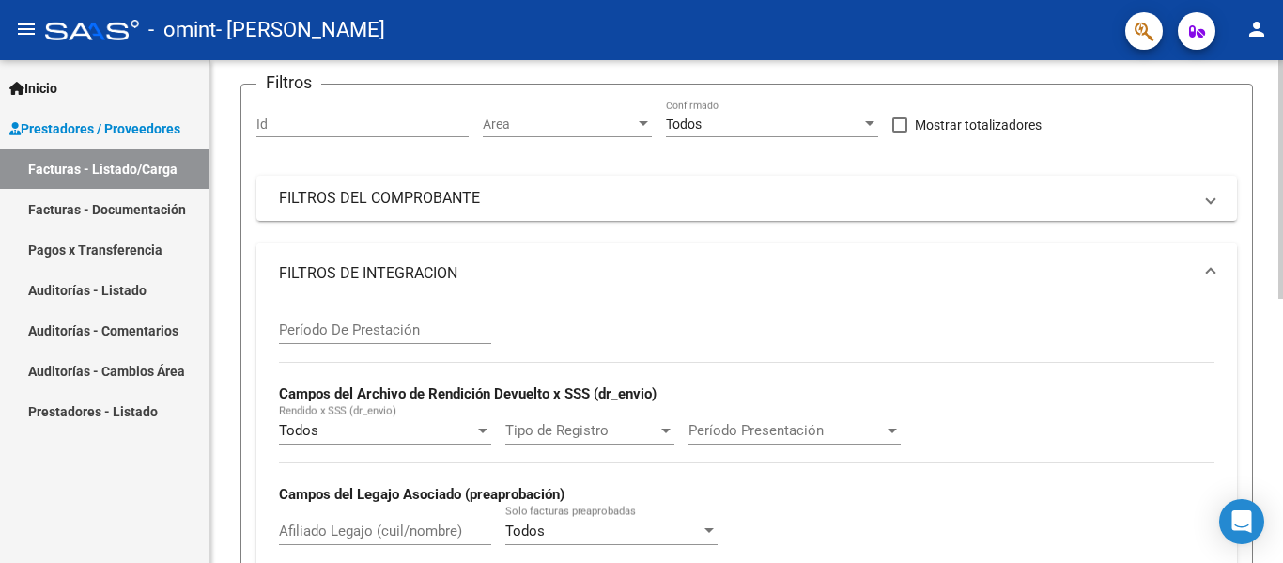
click at [662, 264] on mat-panel-title "FILTROS DE INTEGRACION" at bounding box center [735, 273] width 913 height 21
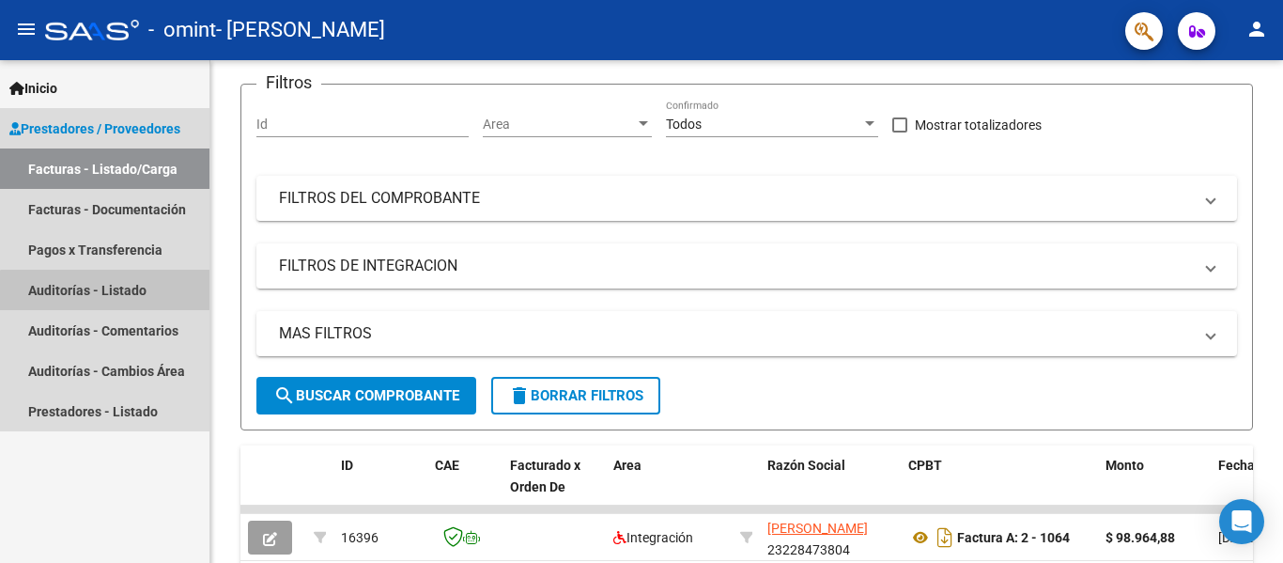
click at [127, 298] on link "Auditorías - Listado" at bounding box center [104, 290] width 209 height 40
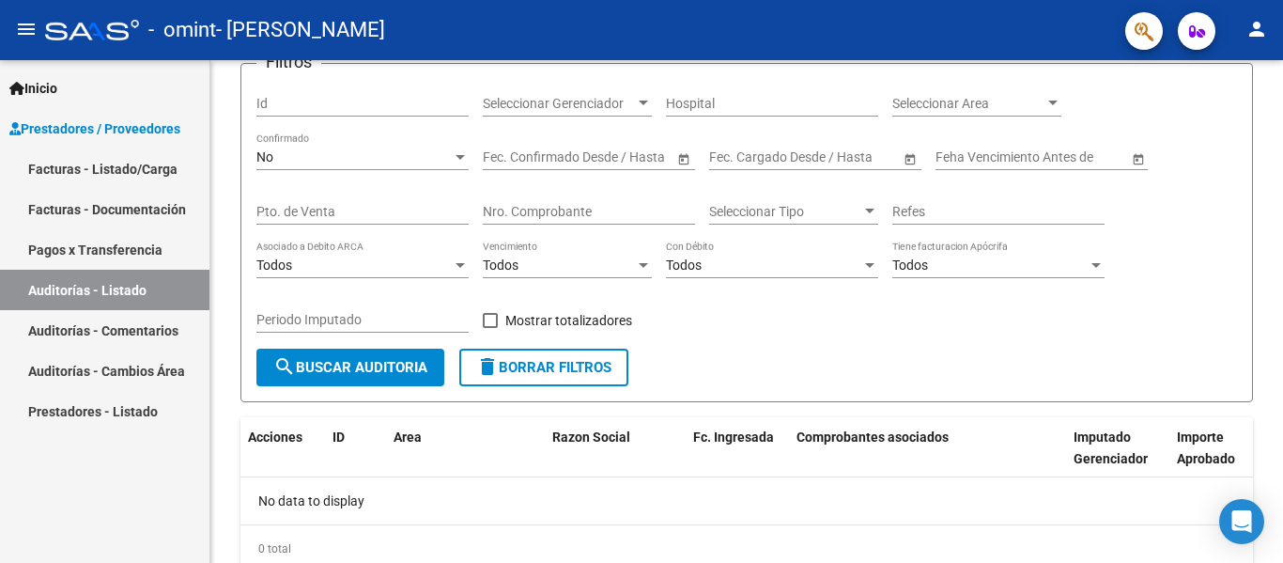
click at [112, 406] on link "Prestadores - Listado" at bounding box center [104, 411] width 209 height 40
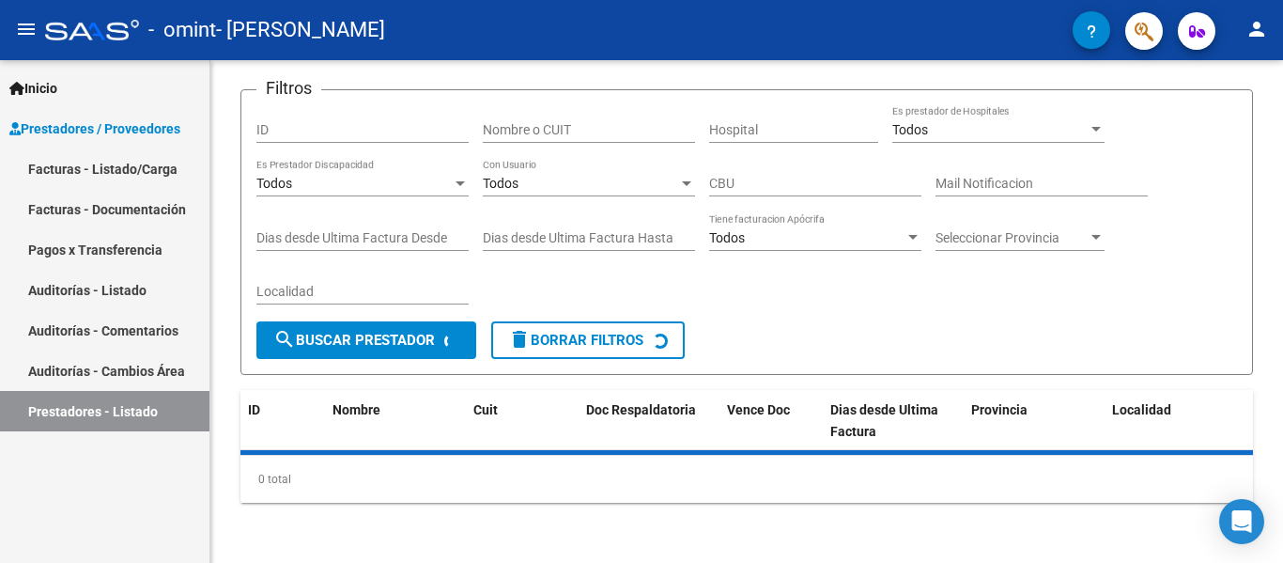
scroll to position [139, 0]
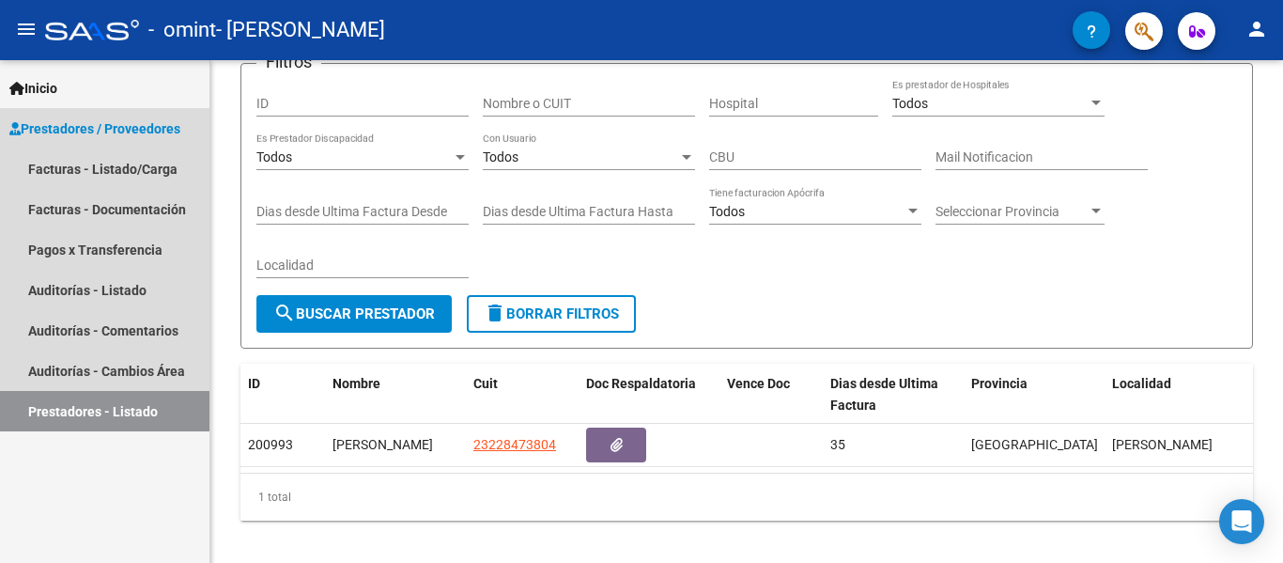
click at [147, 123] on span "Prestadores / Proveedores" at bounding box center [94, 128] width 171 height 21
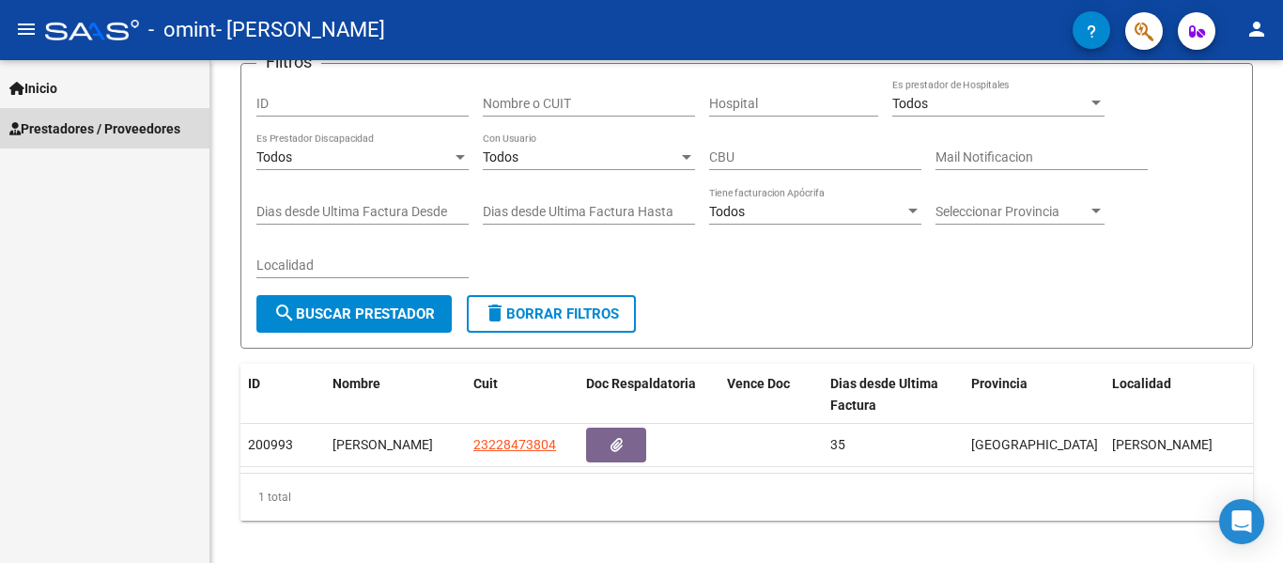
click at [138, 136] on span "Prestadores / Proveedores" at bounding box center [94, 128] width 171 height 21
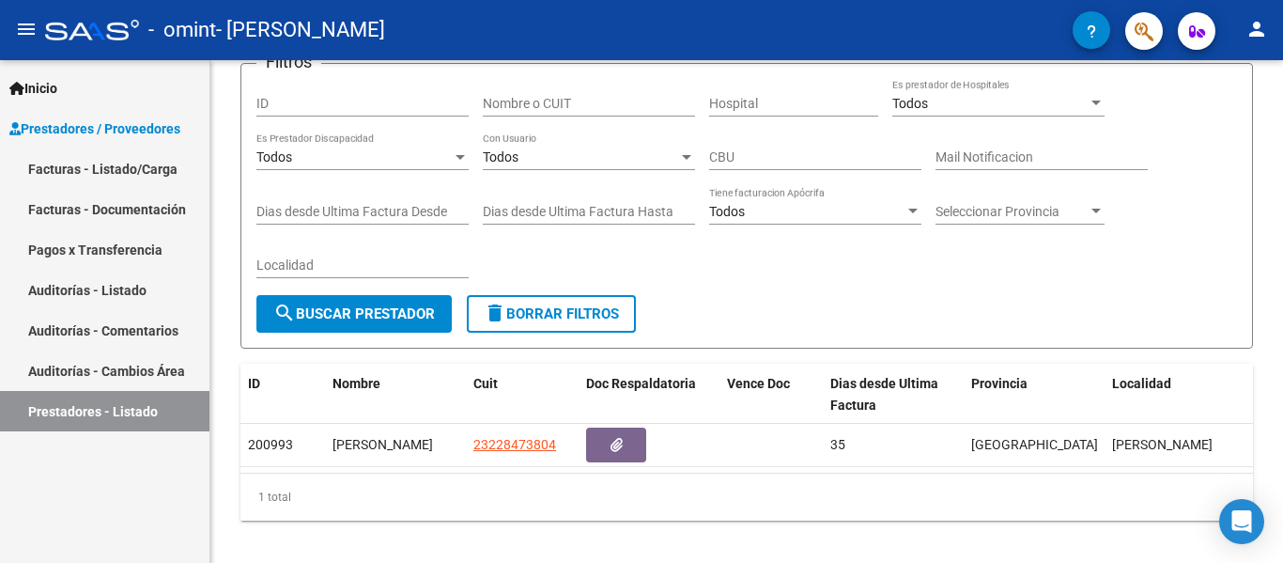
click at [126, 169] on link "Facturas - Listado/Carga" at bounding box center [104, 168] width 209 height 40
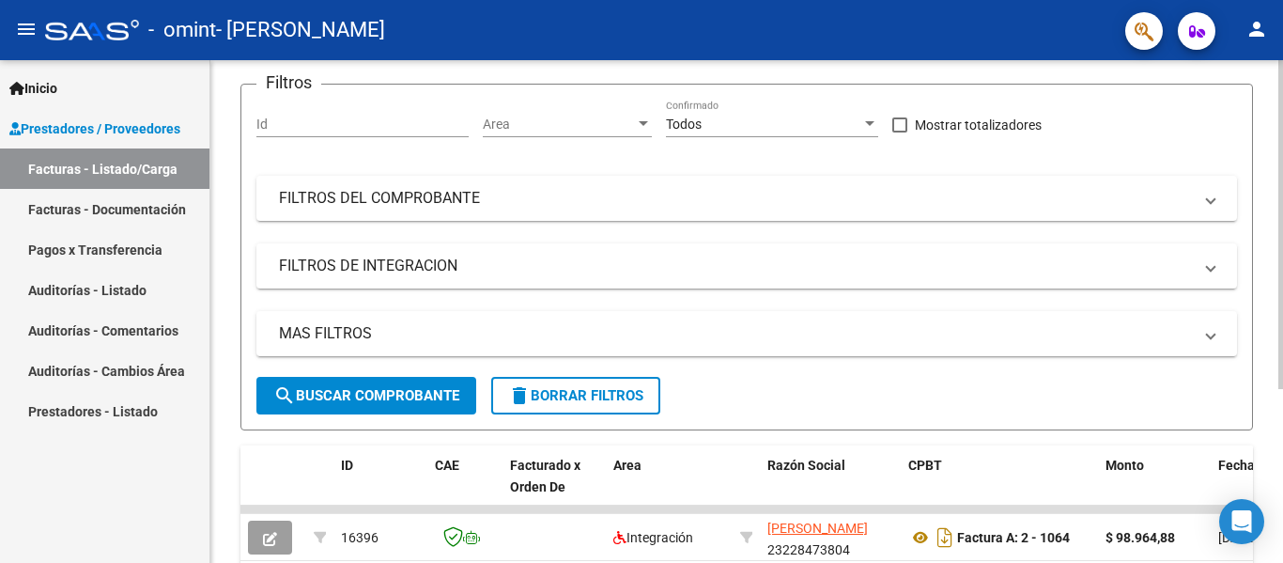
scroll to position [266, 0]
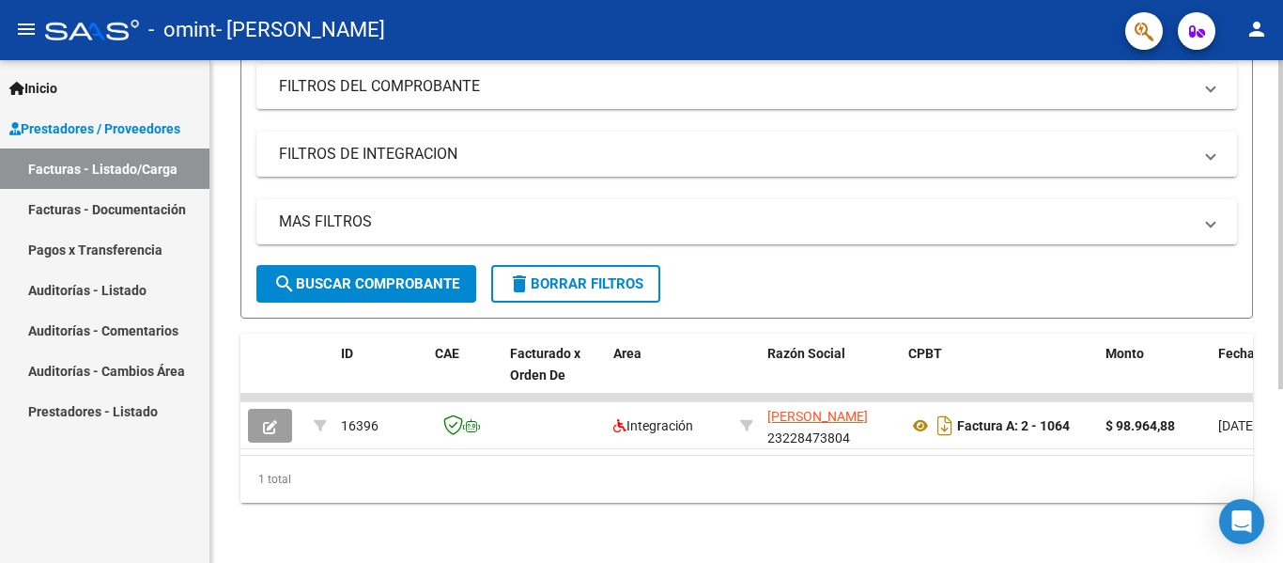
click at [1268, 384] on div at bounding box center [1280, 398] width 5 height 329
click at [1268, 371] on div at bounding box center [1280, 398] width 5 height 329
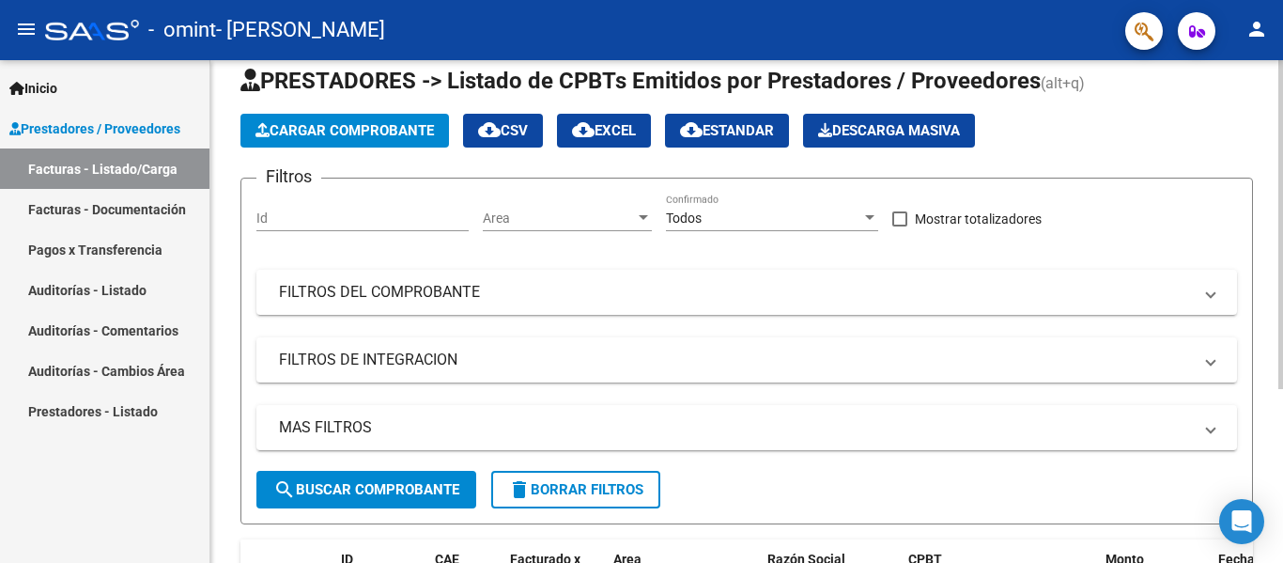
scroll to position [0, 0]
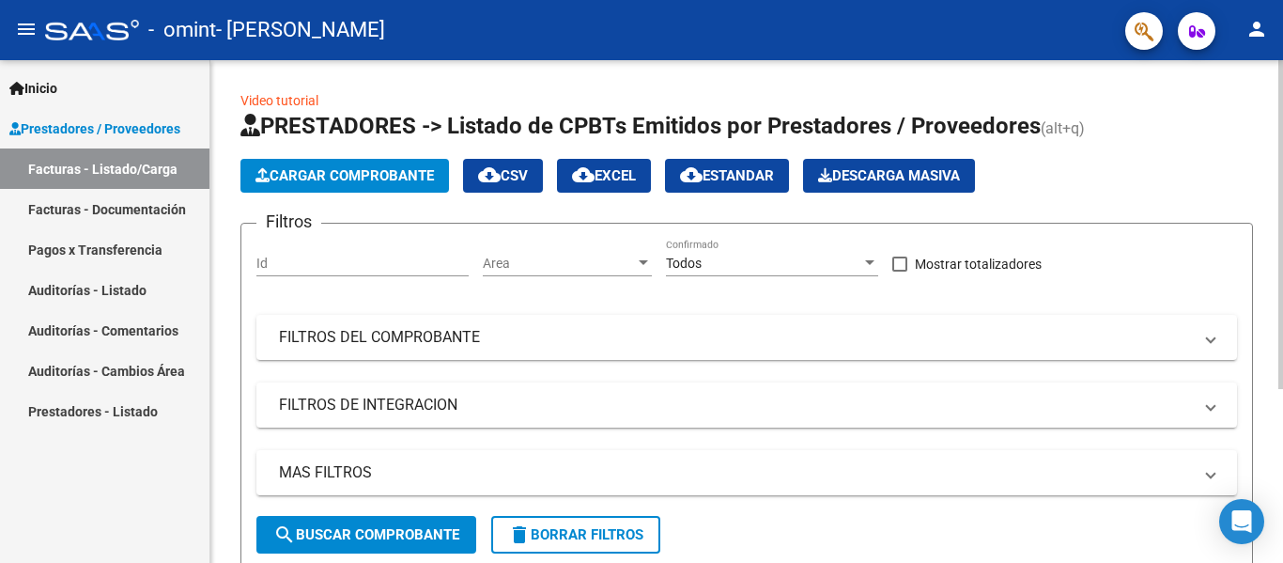
click at [1268, 139] on div at bounding box center [1280, 224] width 5 height 329
click at [364, 172] on span "Cargar Comprobante" at bounding box center [344, 175] width 178 height 17
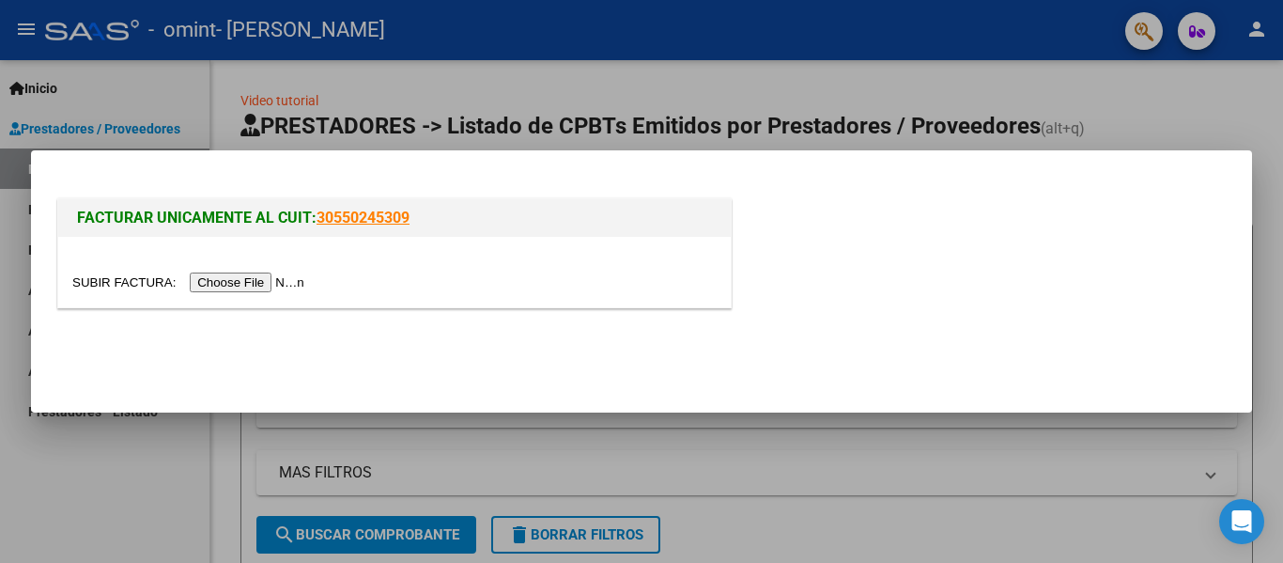
click at [269, 278] on input "file" at bounding box center [191, 282] width 238 height 20
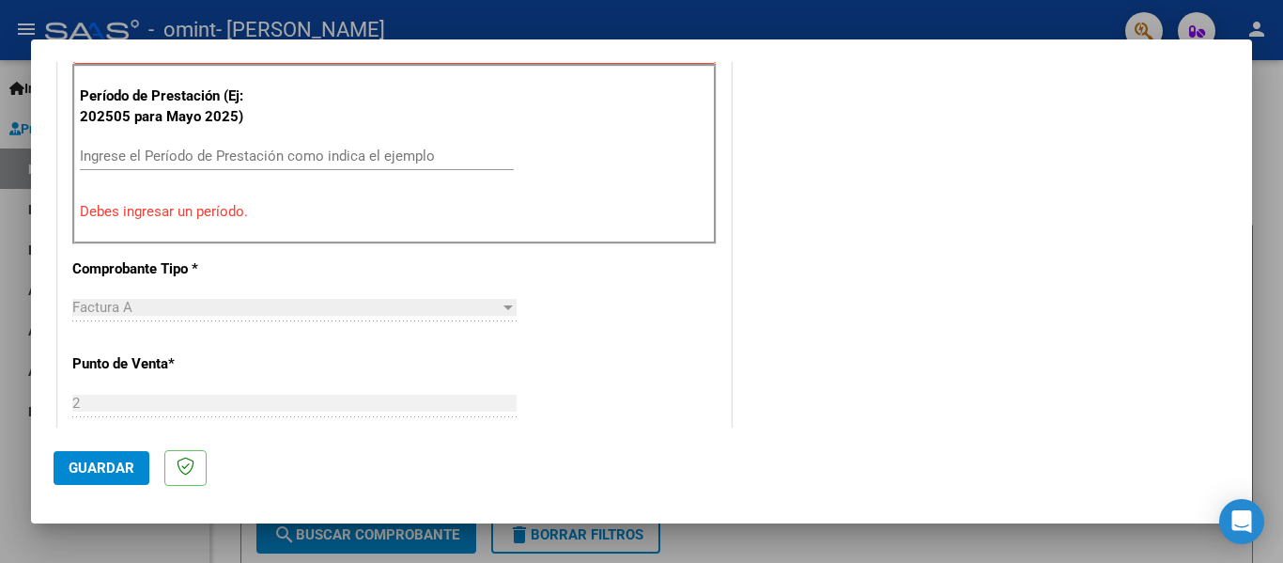
scroll to position [584, 0]
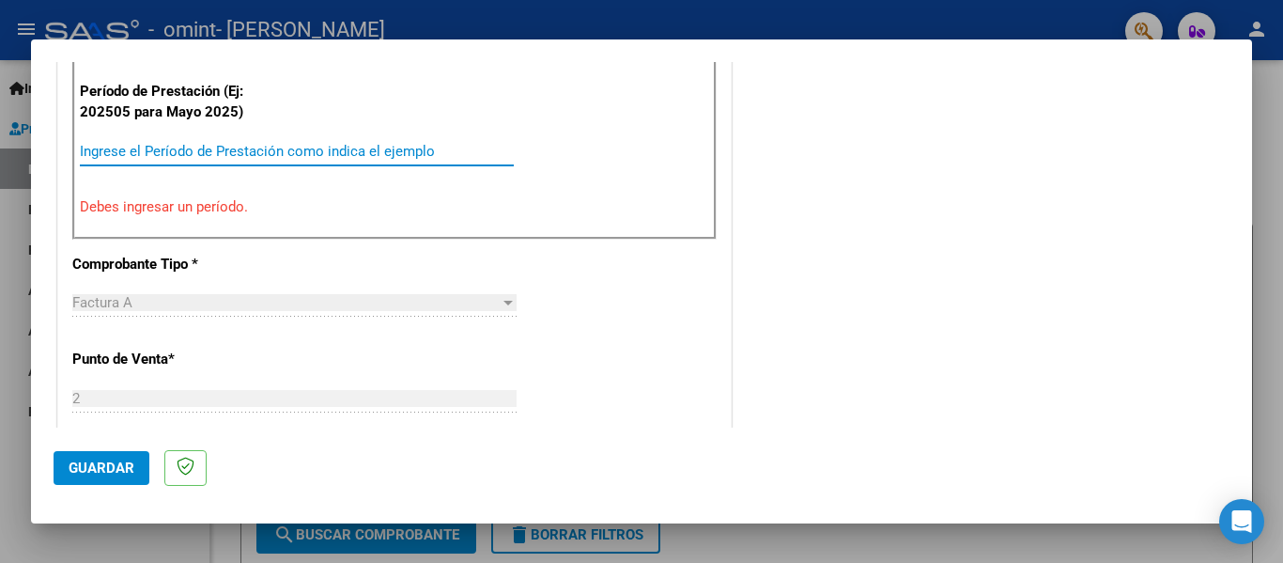
click at [279, 149] on input "Ingrese el Período de Prestación como indica el ejemplo" at bounding box center [297, 151] width 434 height 17
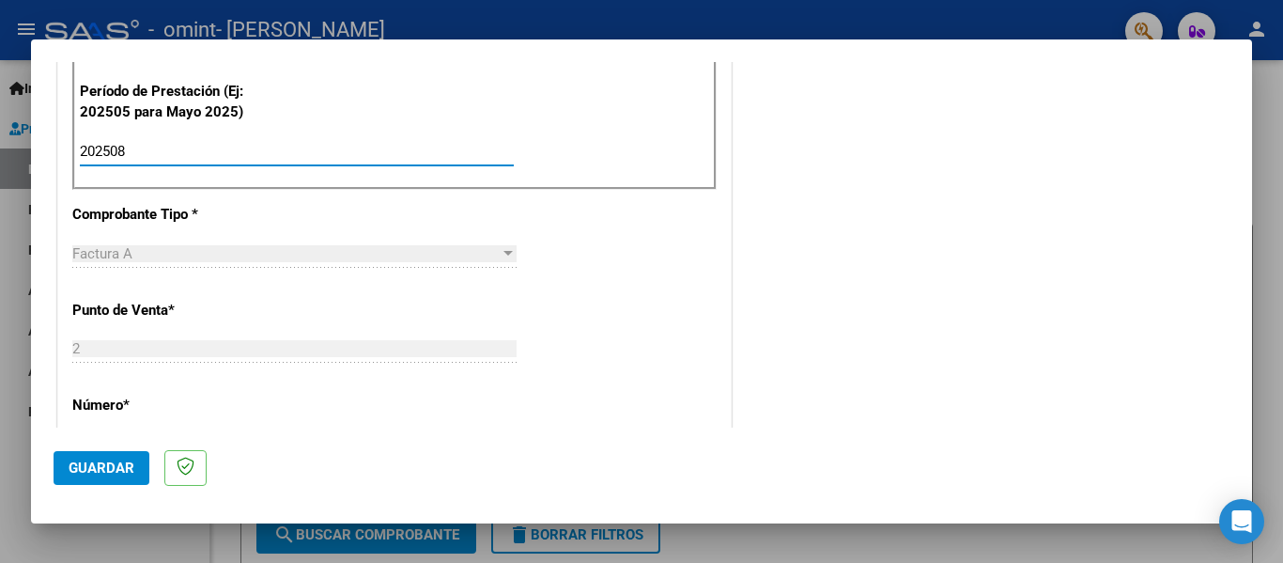
type input "202508"
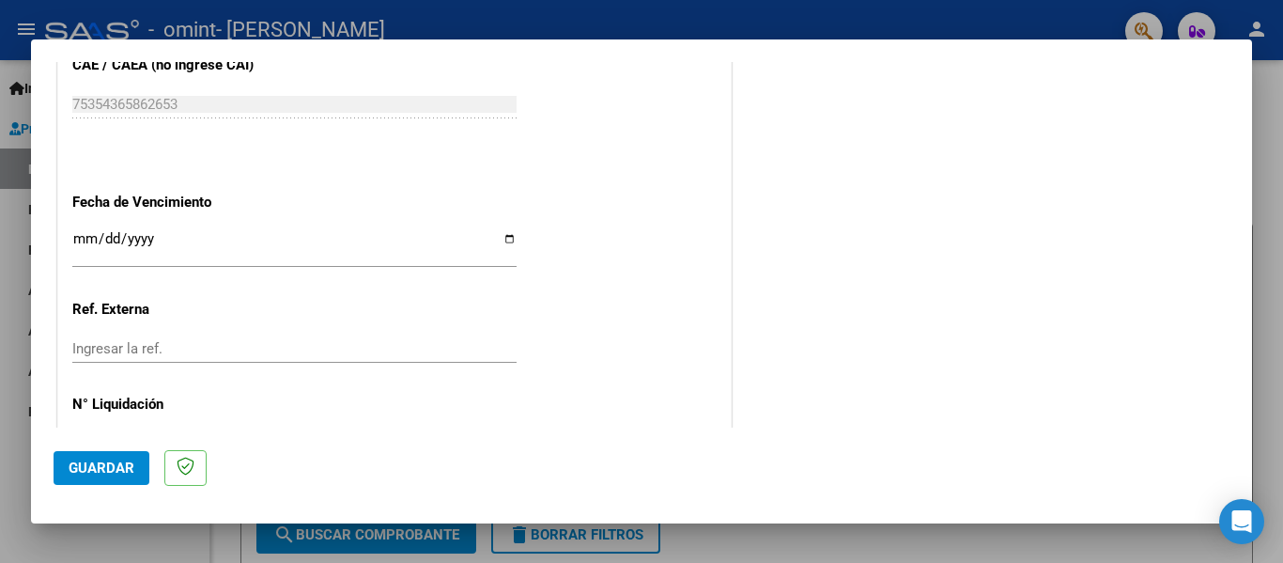
scroll to position [1230, 0]
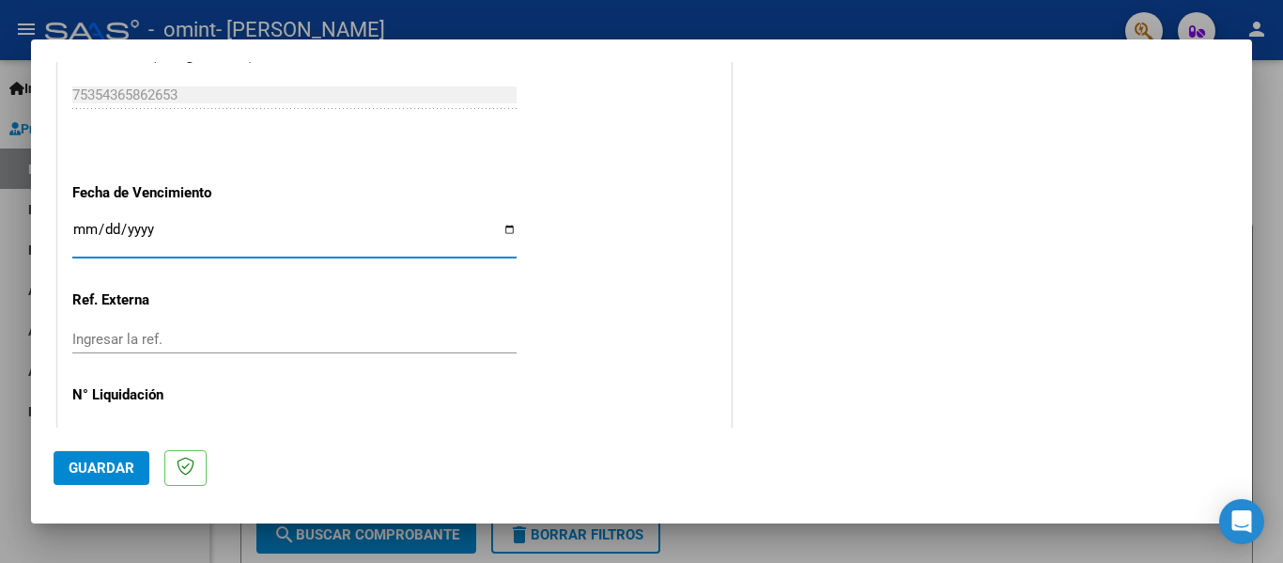
click at [504, 228] on input "Ingresar la fecha" at bounding box center [294, 237] width 444 height 30
type input "[DATE]"
click at [116, 470] on span "Guardar" at bounding box center [102, 467] width 66 height 17
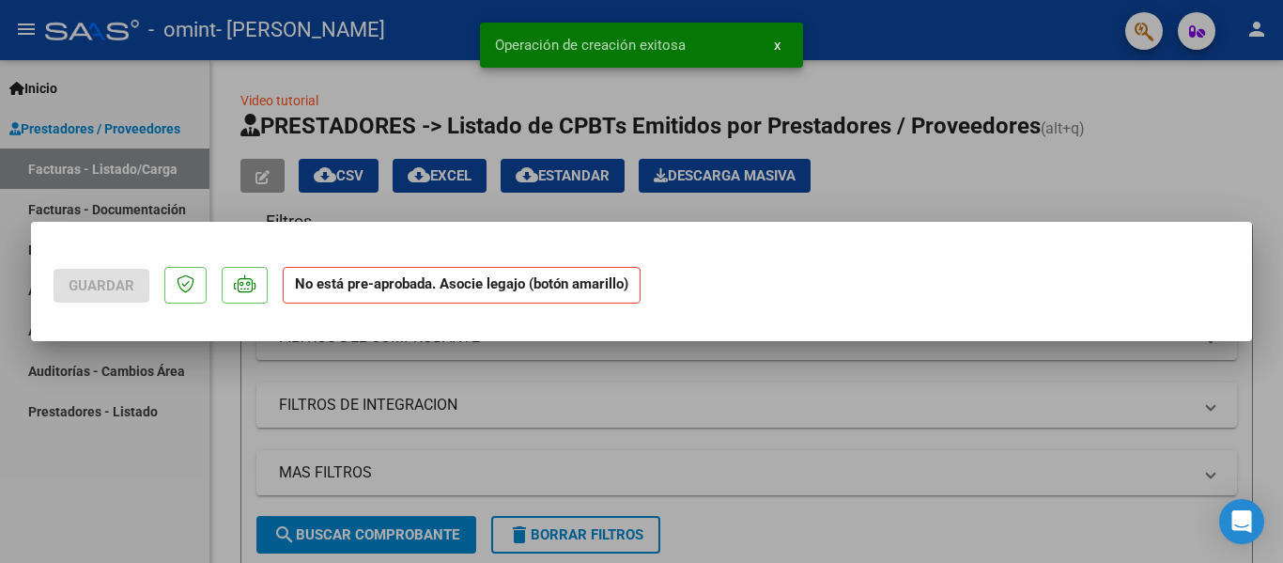
scroll to position [0, 0]
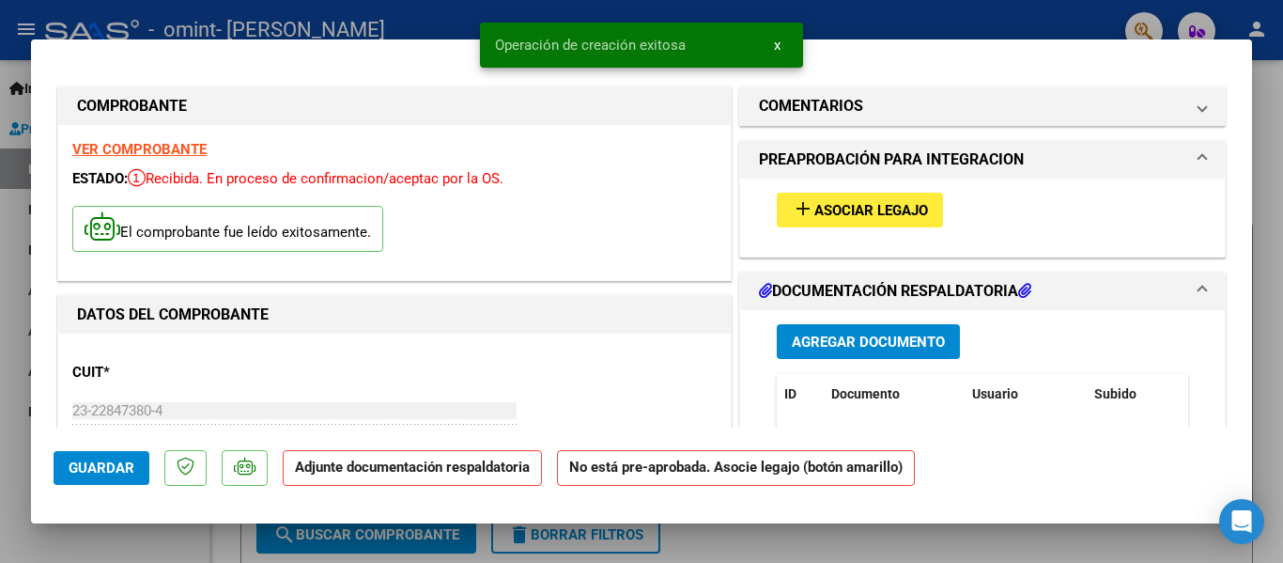
click at [881, 211] on span "Asociar Legajo" at bounding box center [871, 210] width 114 height 17
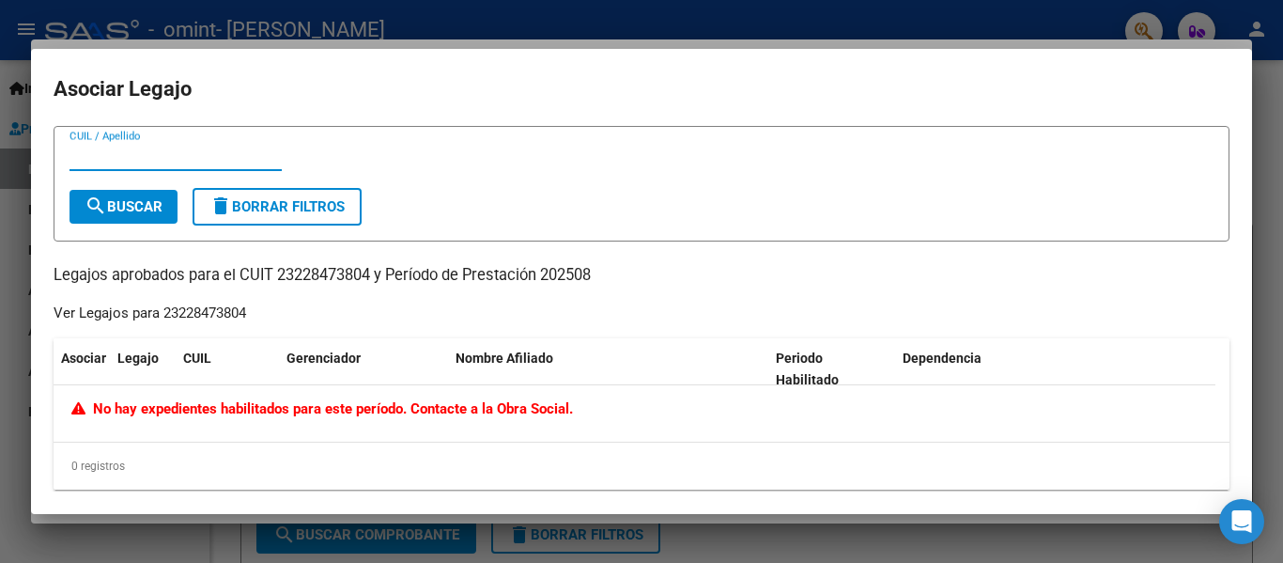
click at [1268, 135] on div at bounding box center [641, 281] width 1283 height 563
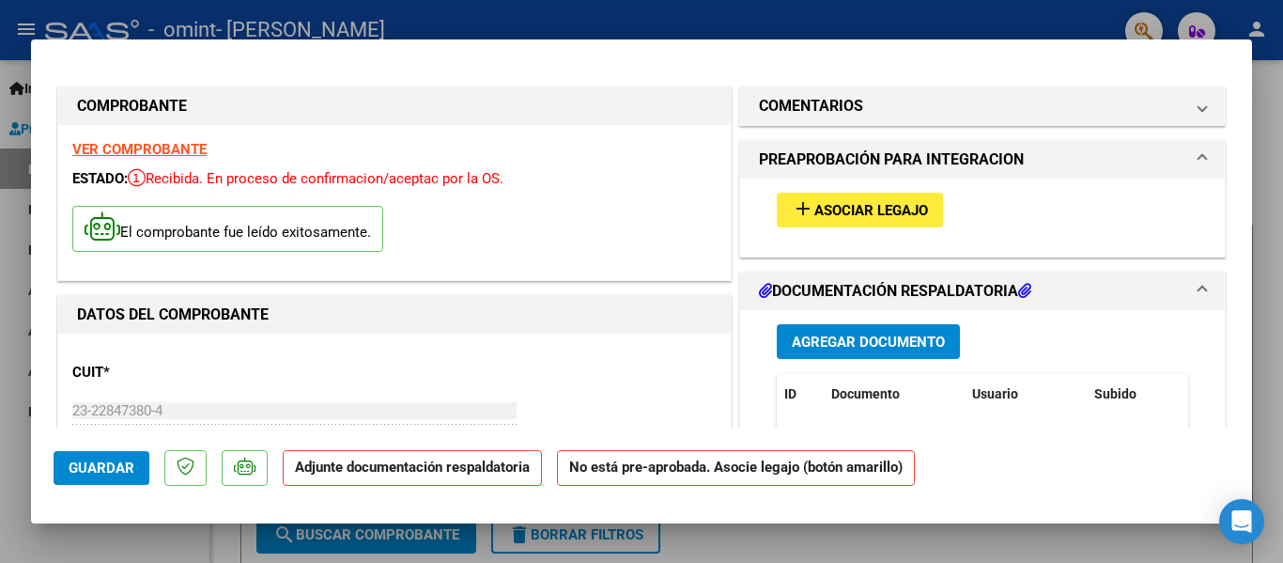
click at [1265, 152] on div at bounding box center [641, 281] width 1283 height 563
type input "$ 0,00"
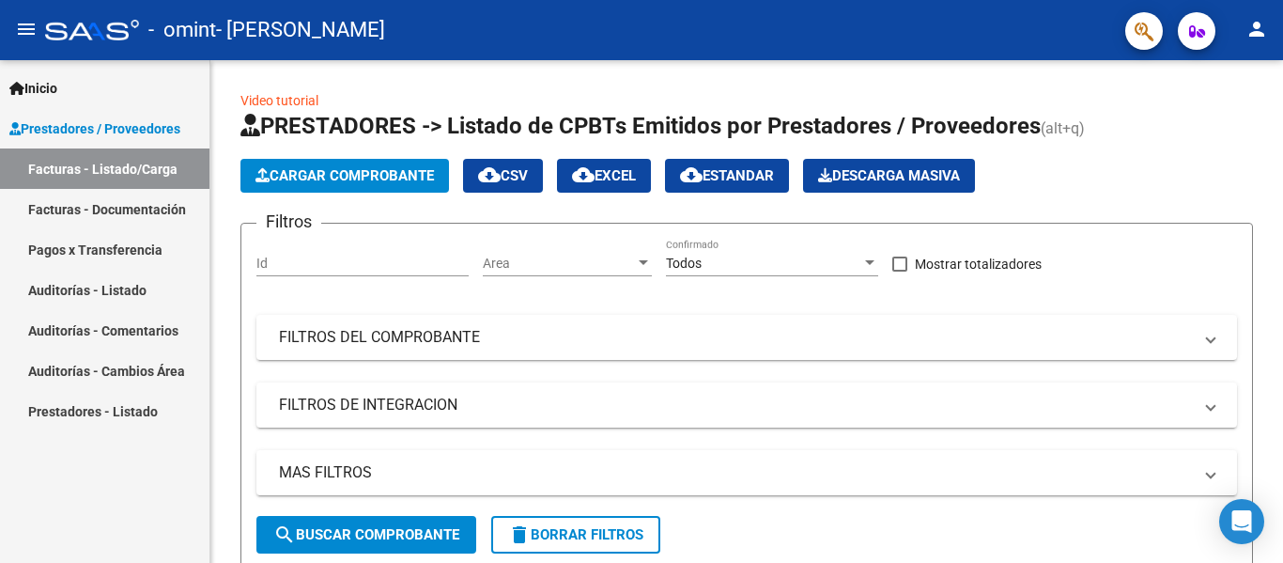
click at [113, 209] on link "Facturas - Documentación" at bounding box center [104, 209] width 209 height 40
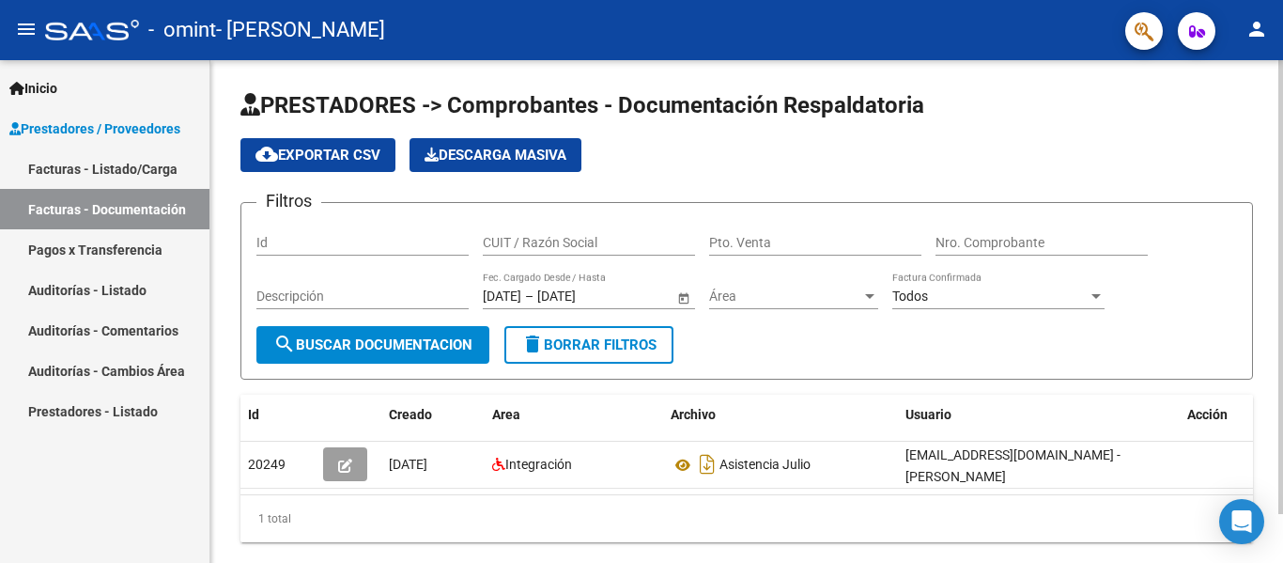
click at [1268, 196] on div at bounding box center [1280, 287] width 5 height 454
click at [131, 164] on link "Facturas - Listado/Carga" at bounding box center [104, 168] width 209 height 40
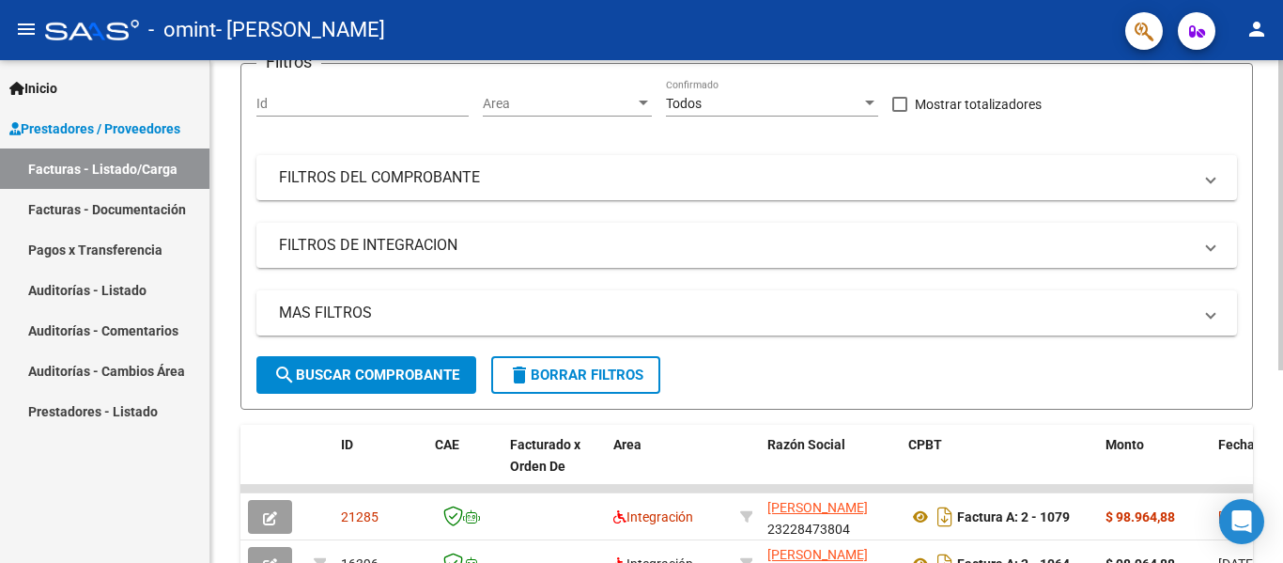
scroll to position [313, 0]
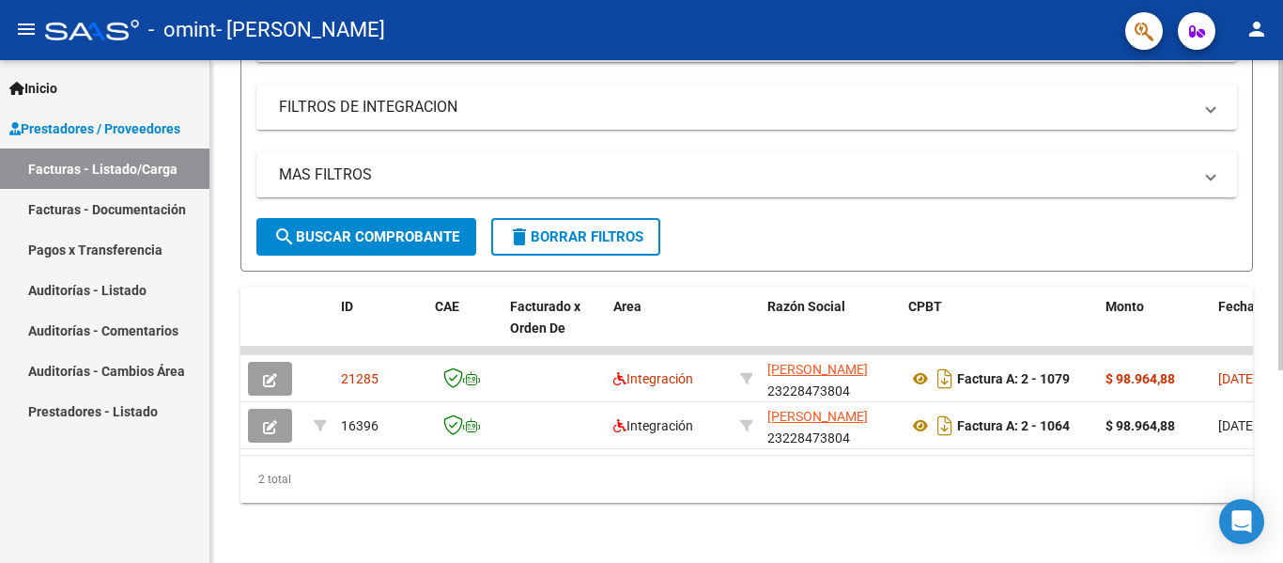
click at [1268, 497] on div at bounding box center [1280, 408] width 5 height 310
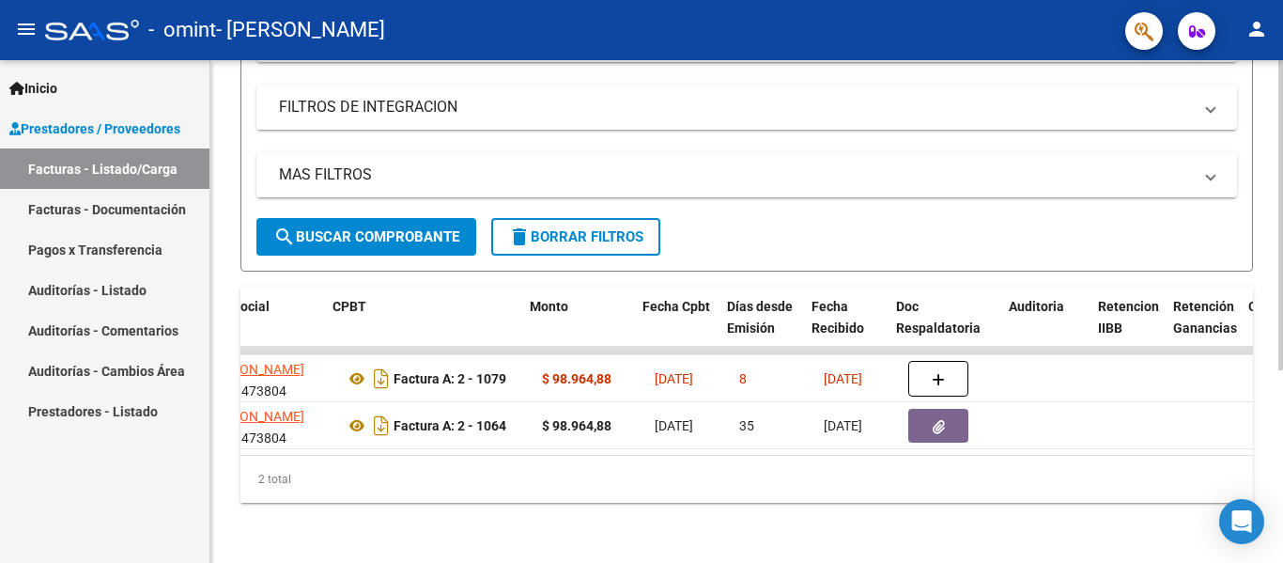
scroll to position [0, 601]
